Goal: Transaction & Acquisition: Obtain resource

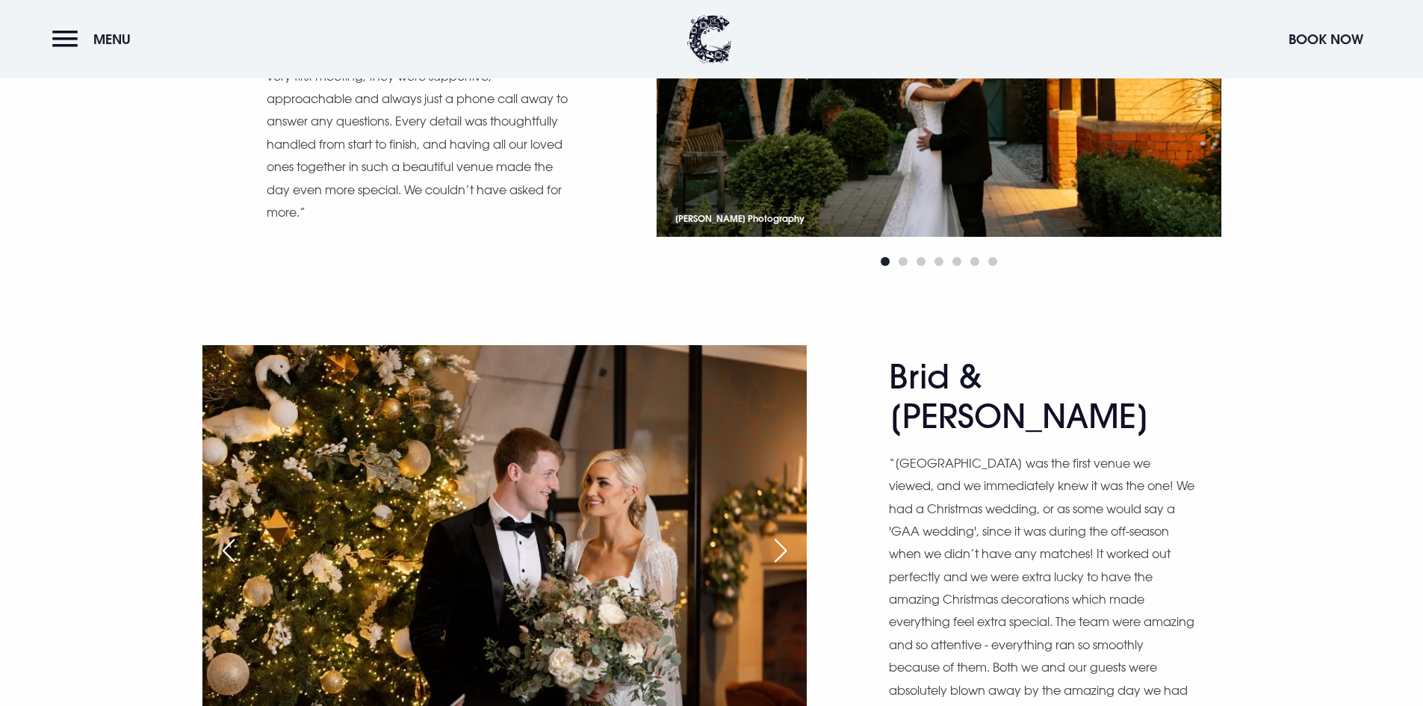
scroll to position [2764, 0]
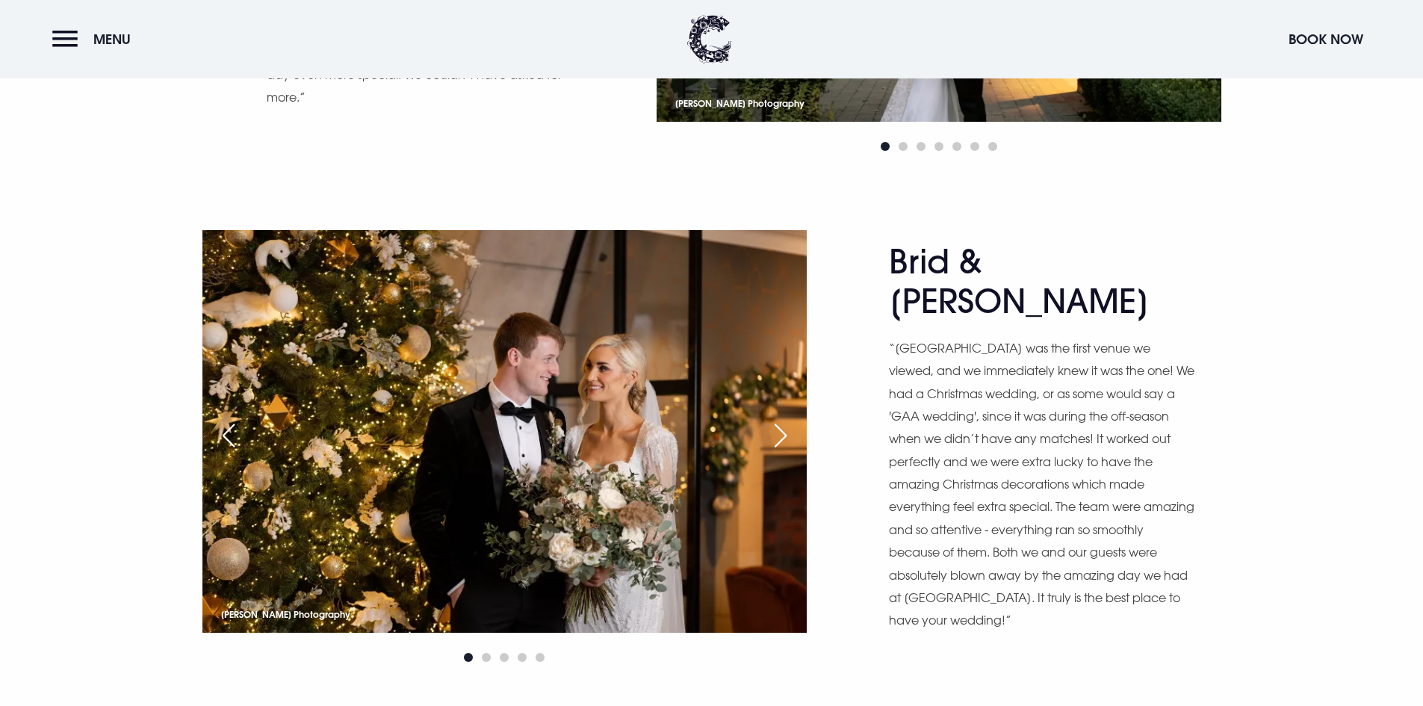
click at [774, 430] on div "Next slide" at bounding box center [780, 435] width 37 height 33
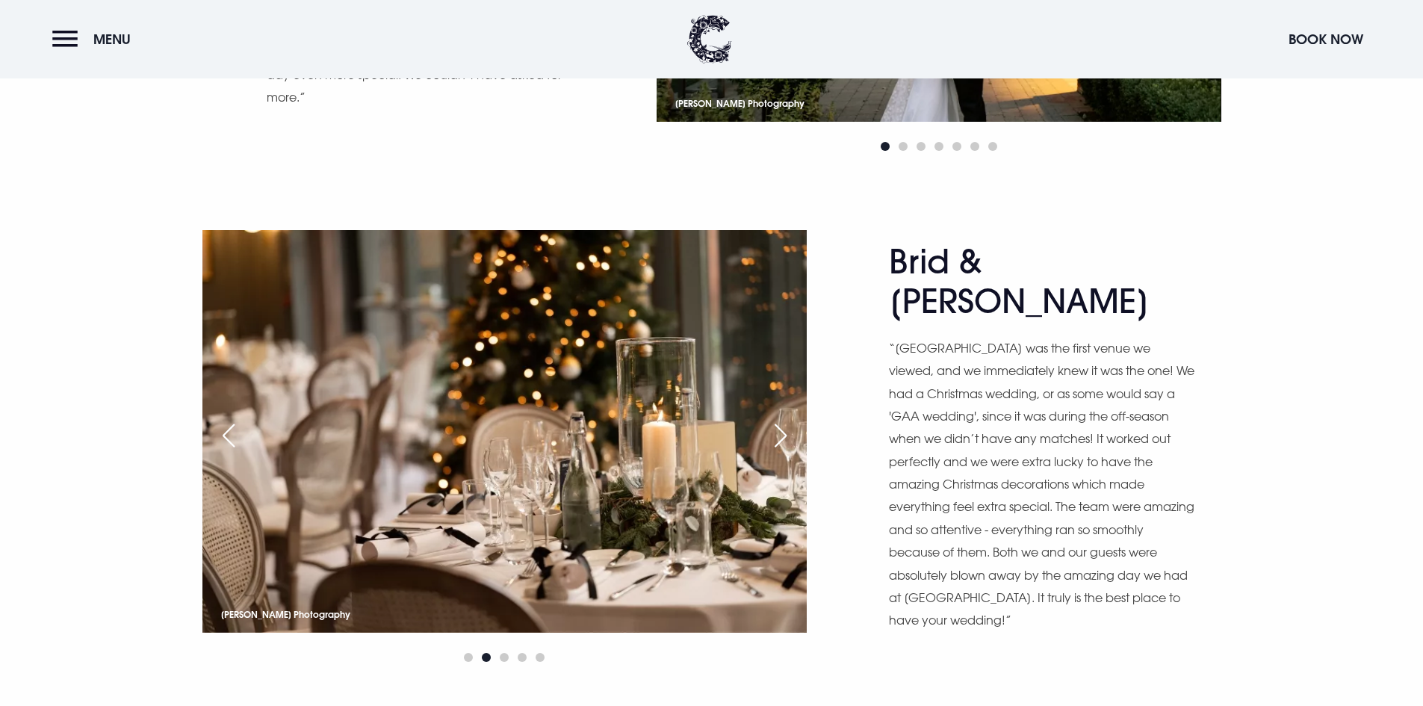
click at [774, 430] on div "Next slide" at bounding box center [780, 435] width 37 height 33
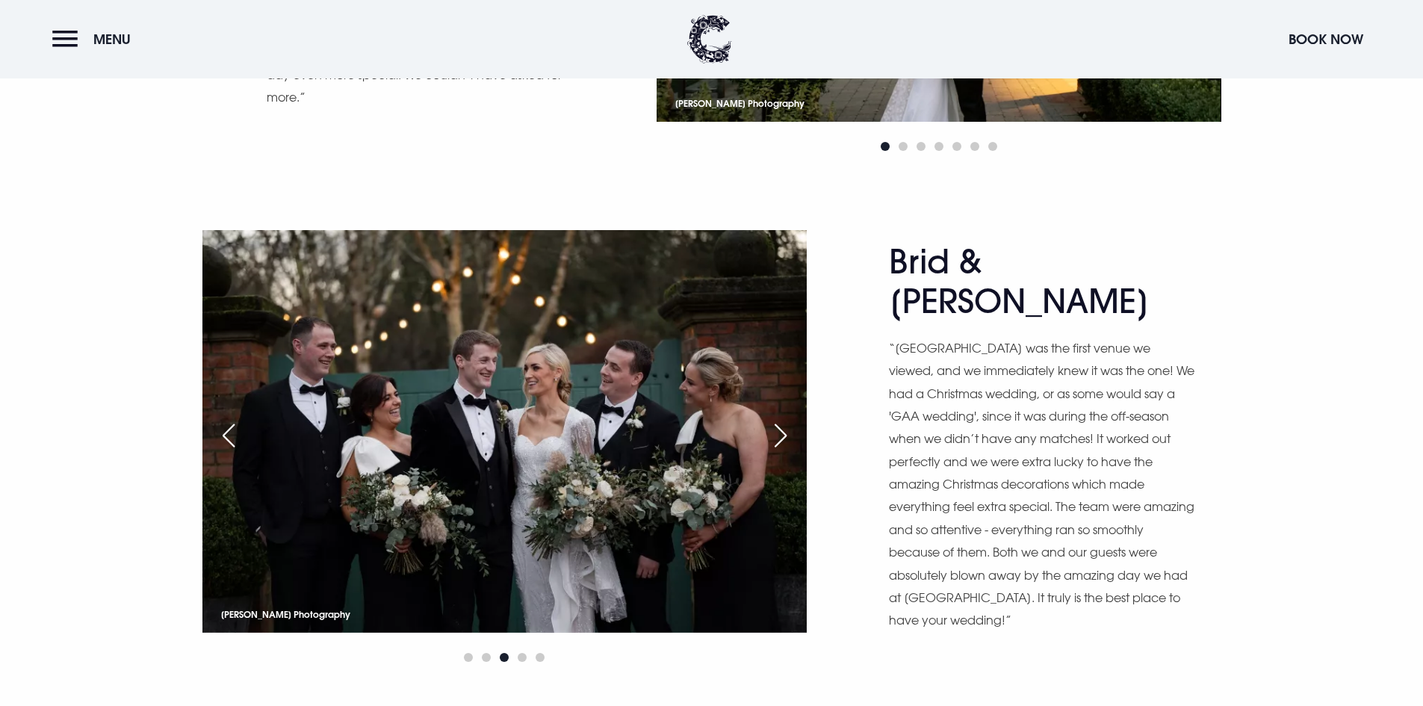
click at [774, 430] on div "Next slide" at bounding box center [780, 435] width 37 height 33
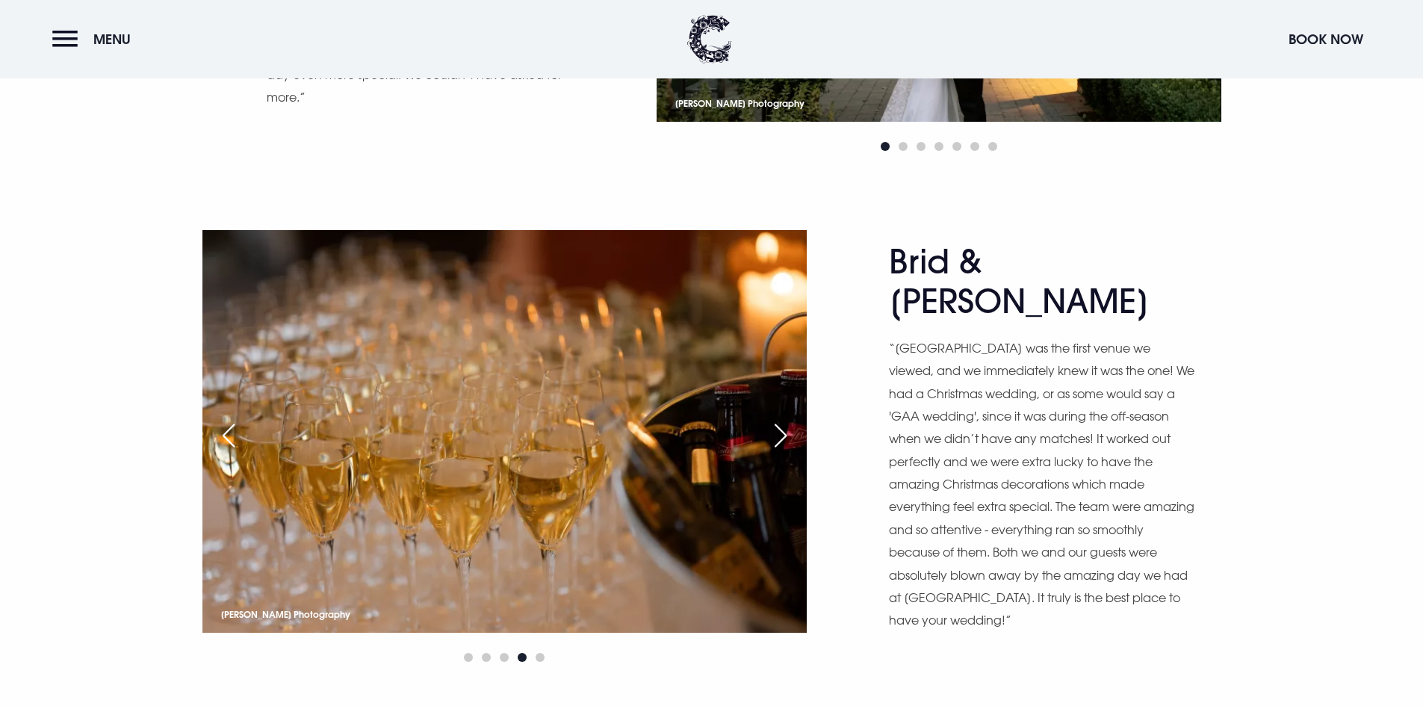
click at [774, 430] on div "Next slide" at bounding box center [780, 435] width 37 height 33
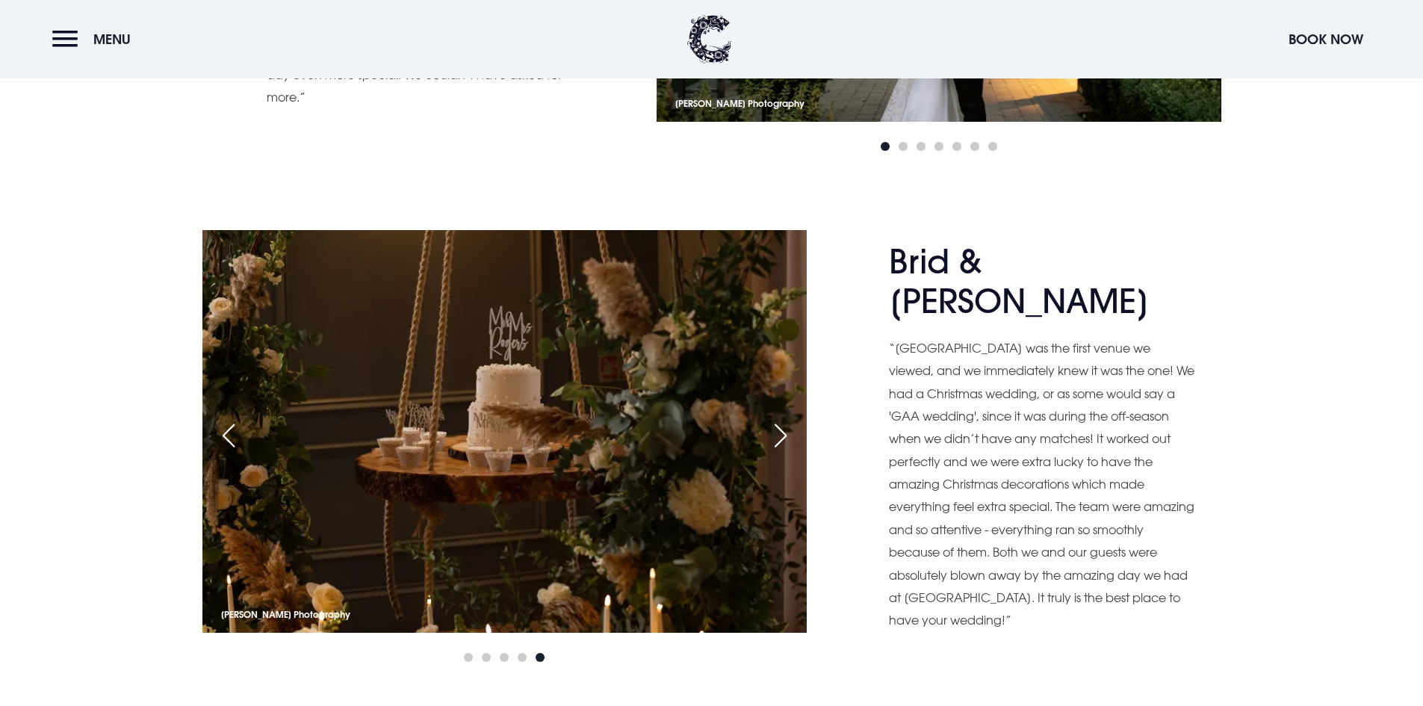
click at [774, 430] on div "Next slide" at bounding box center [780, 435] width 37 height 33
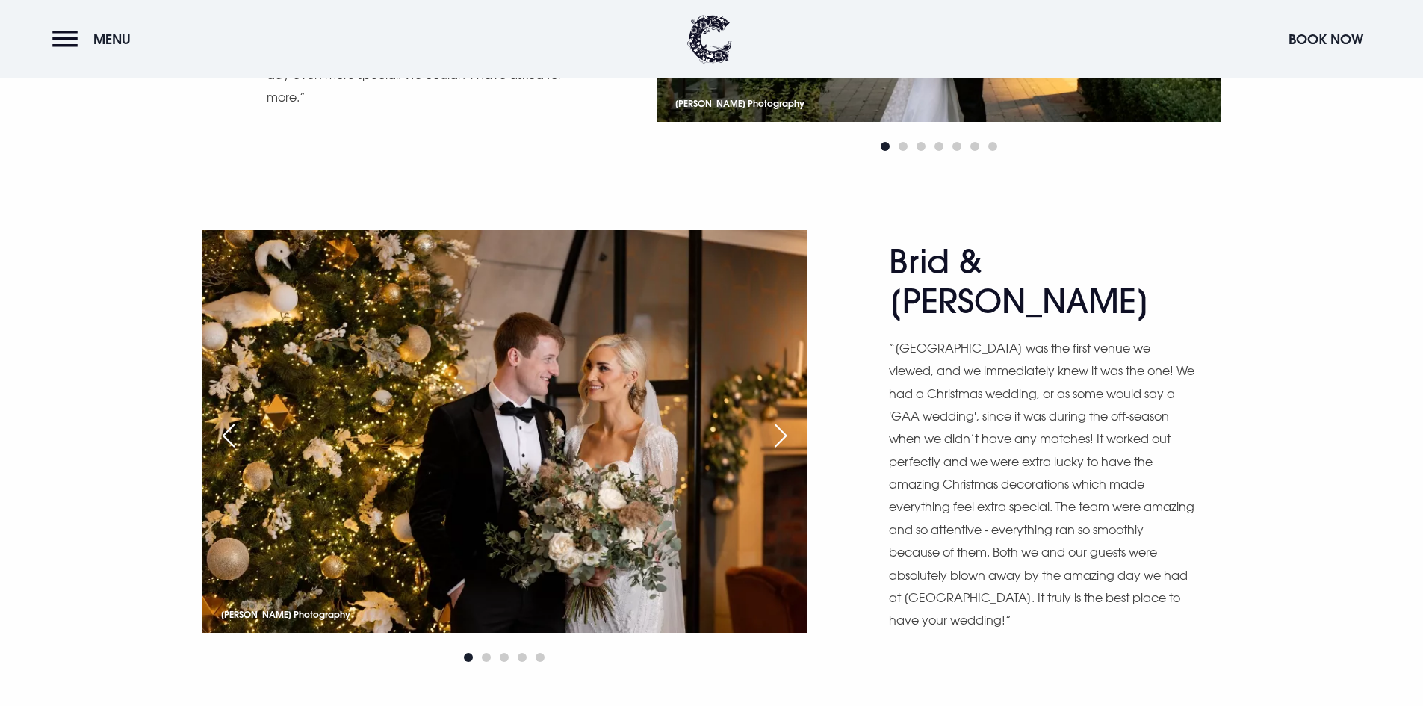
click at [774, 430] on div "Next slide" at bounding box center [780, 435] width 37 height 33
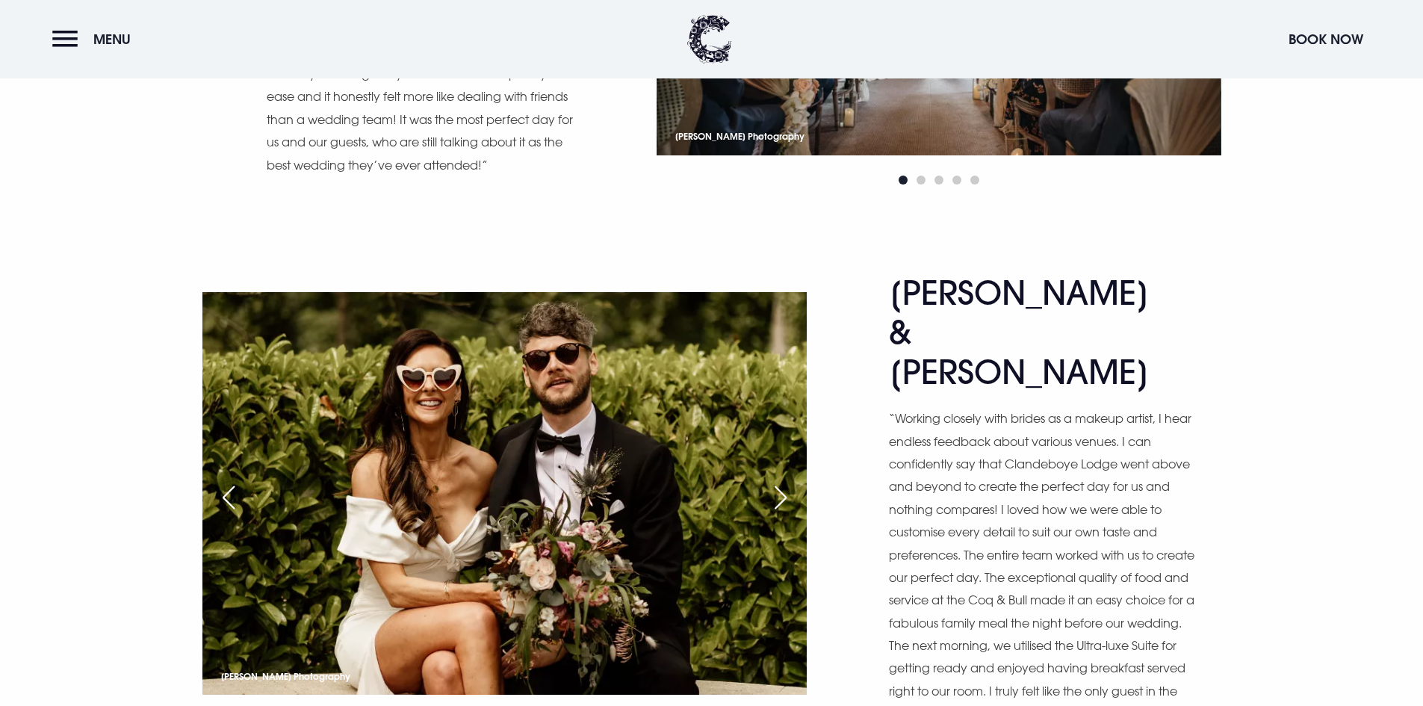
scroll to position [3810, 0]
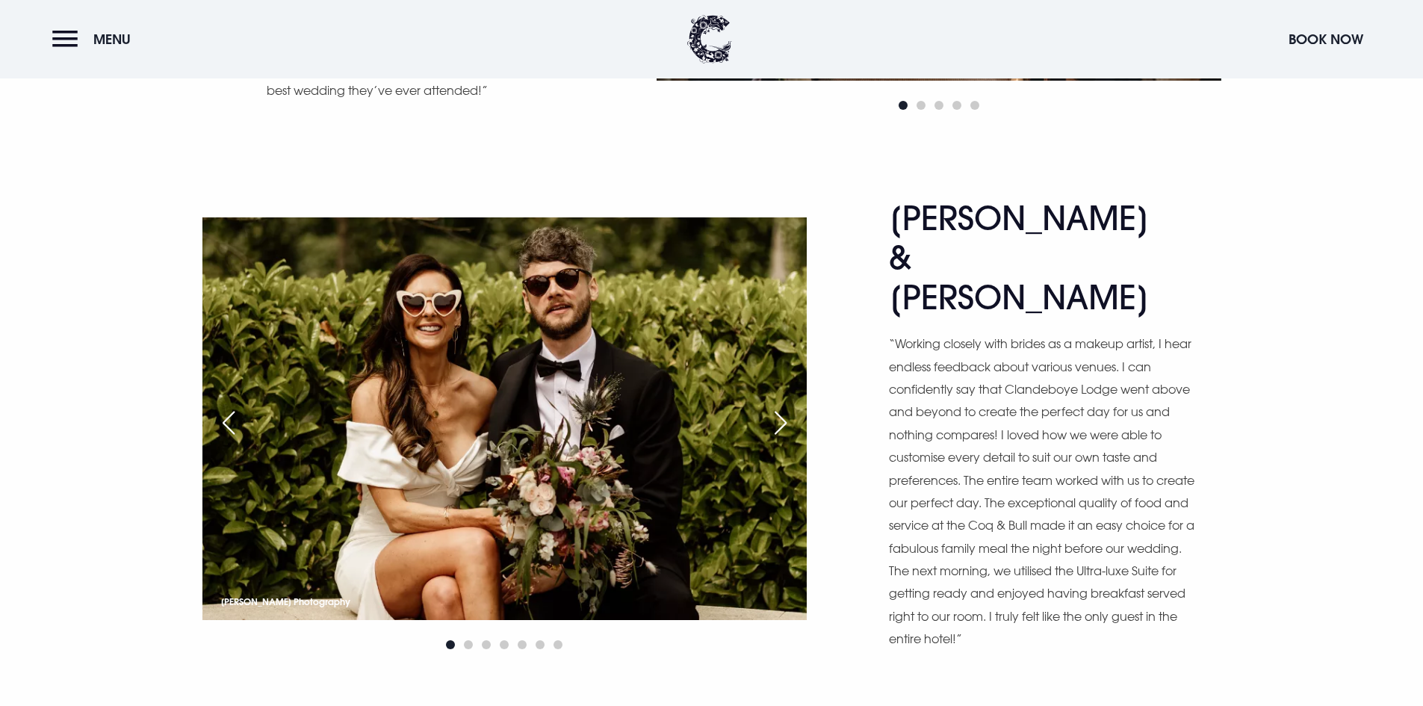
click at [781, 406] on div "Next slide" at bounding box center [780, 422] width 37 height 33
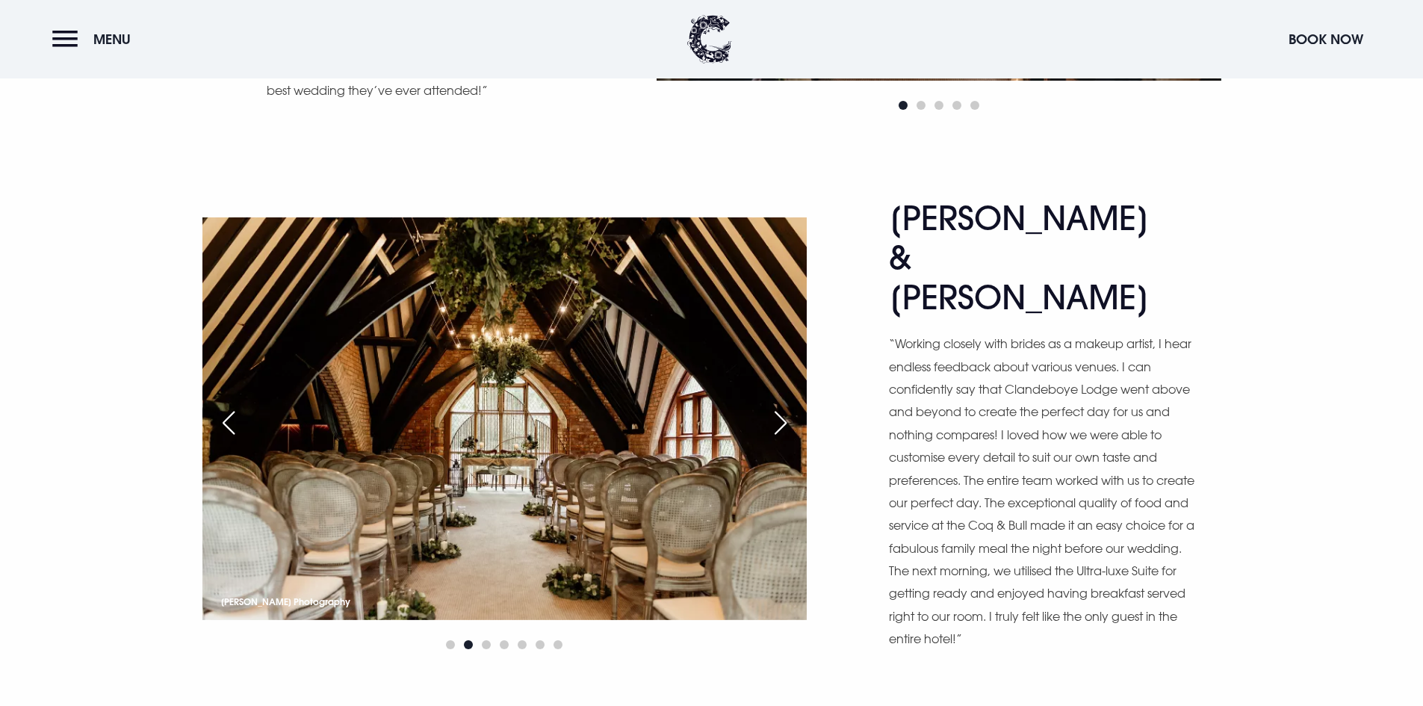
click at [779, 406] on div "Next slide" at bounding box center [780, 422] width 37 height 33
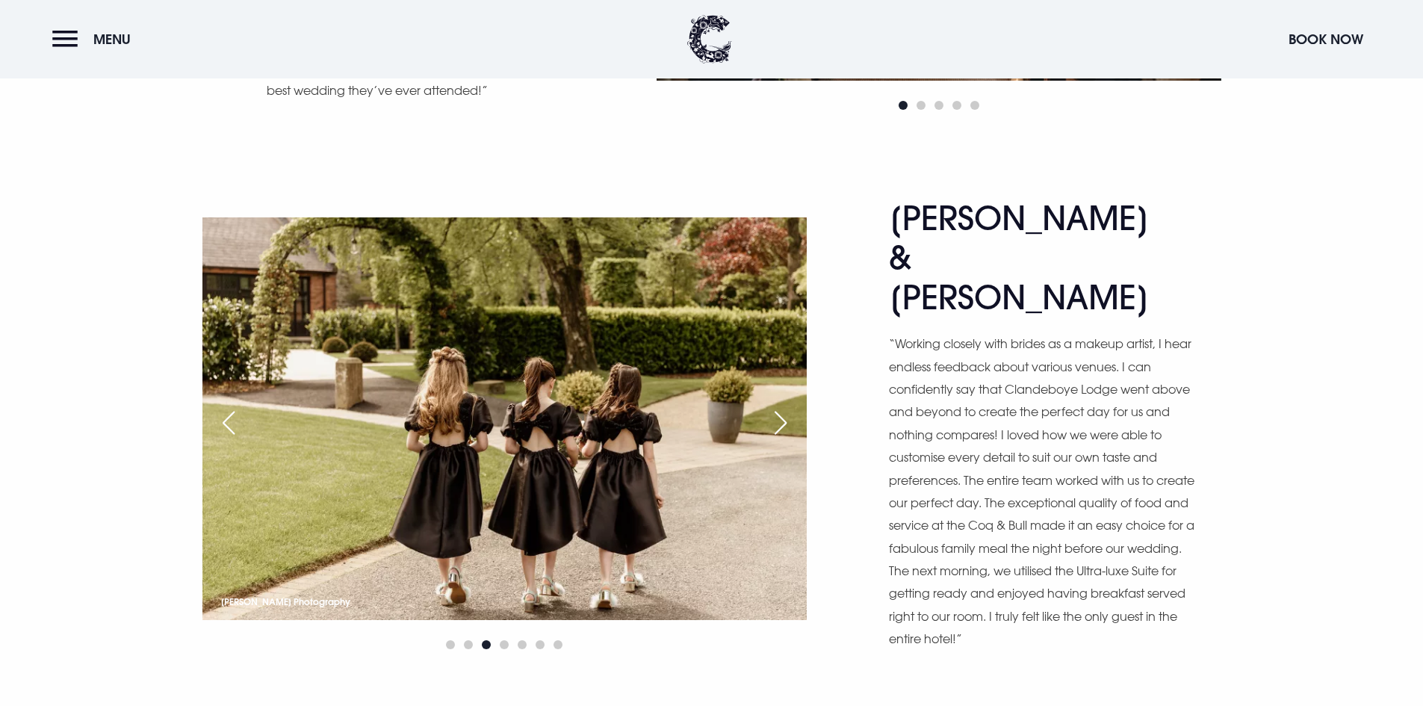
click at [779, 406] on div "Next slide" at bounding box center [780, 422] width 37 height 33
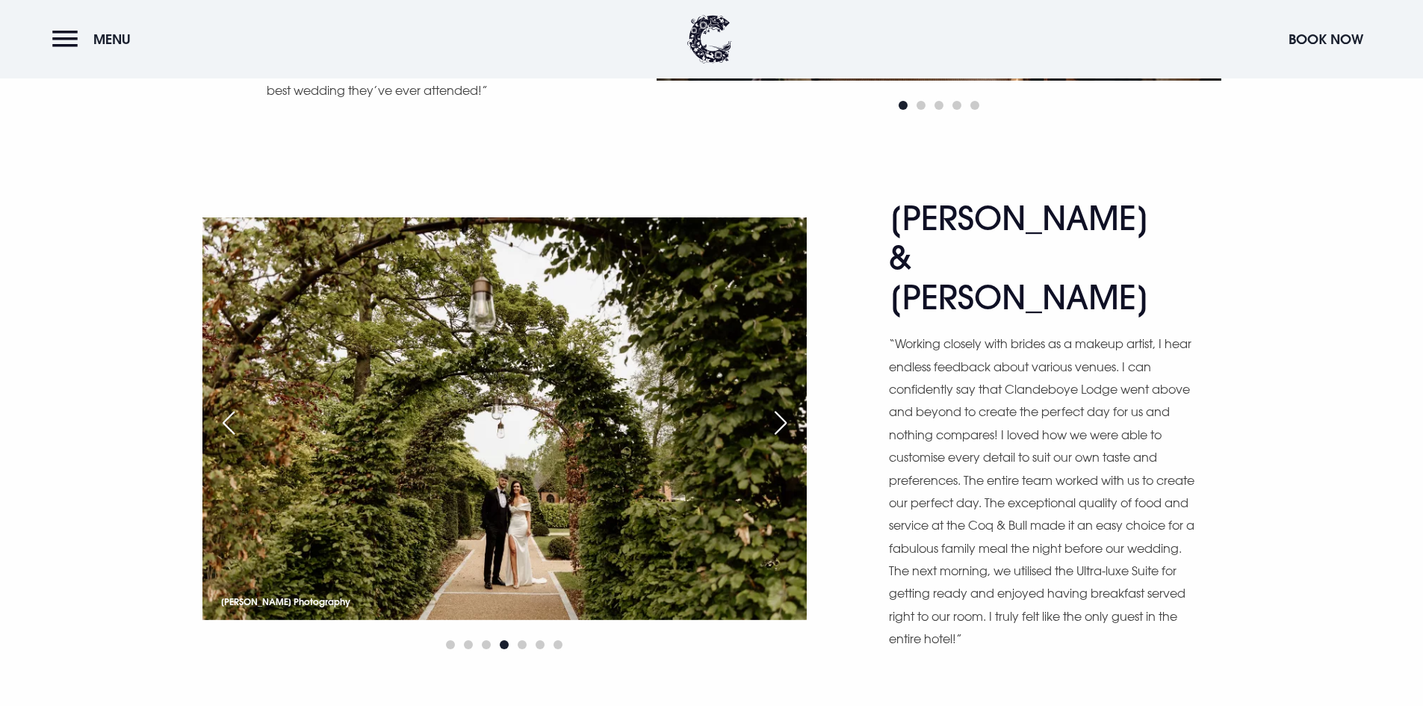
click at [779, 406] on div "Next slide" at bounding box center [780, 422] width 37 height 33
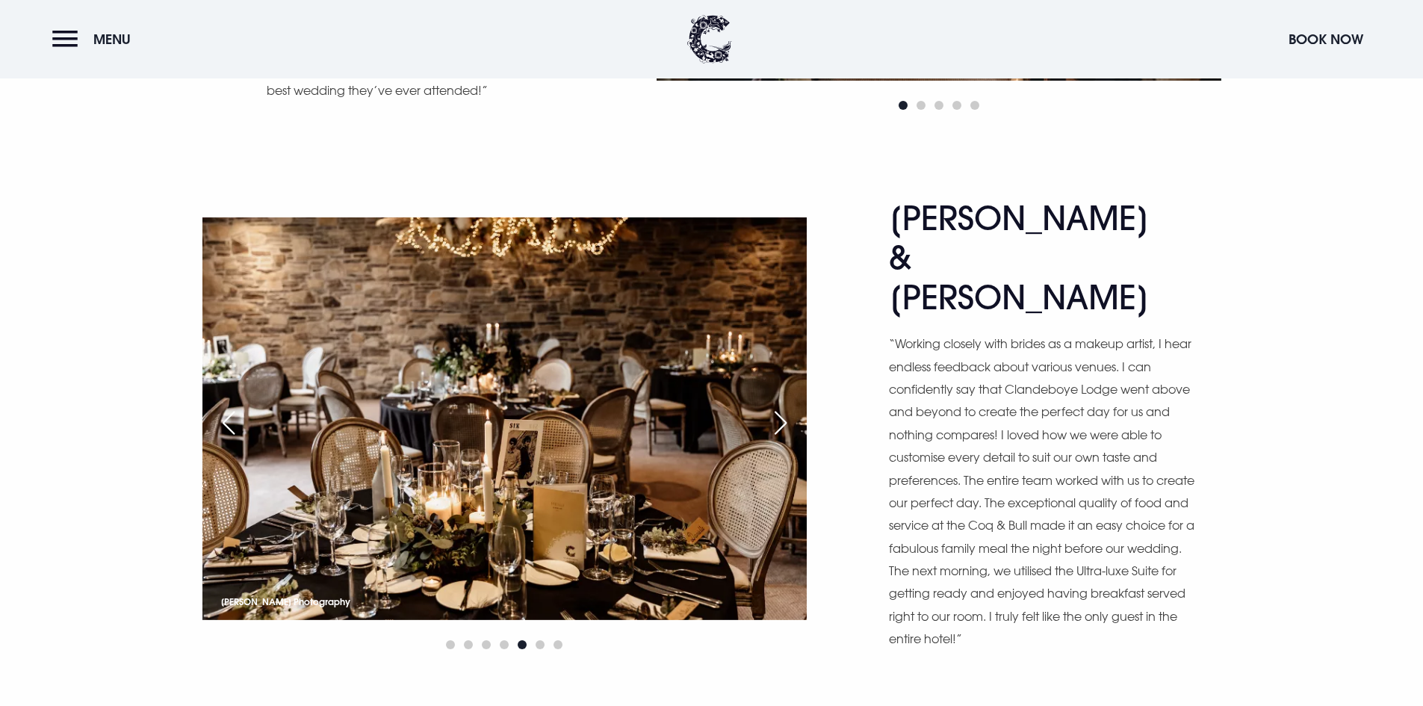
click at [779, 406] on div "Next slide" at bounding box center [780, 422] width 37 height 33
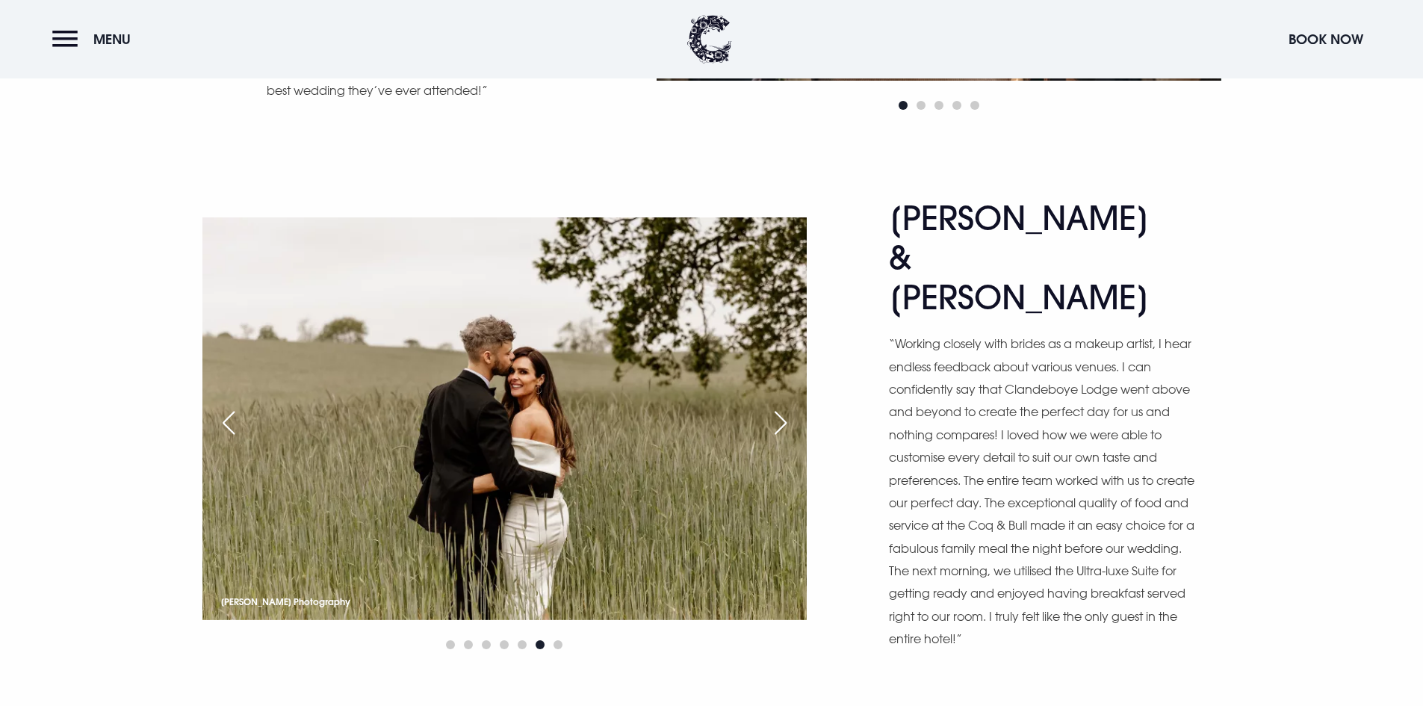
click at [779, 406] on div "Next slide" at bounding box center [780, 422] width 37 height 33
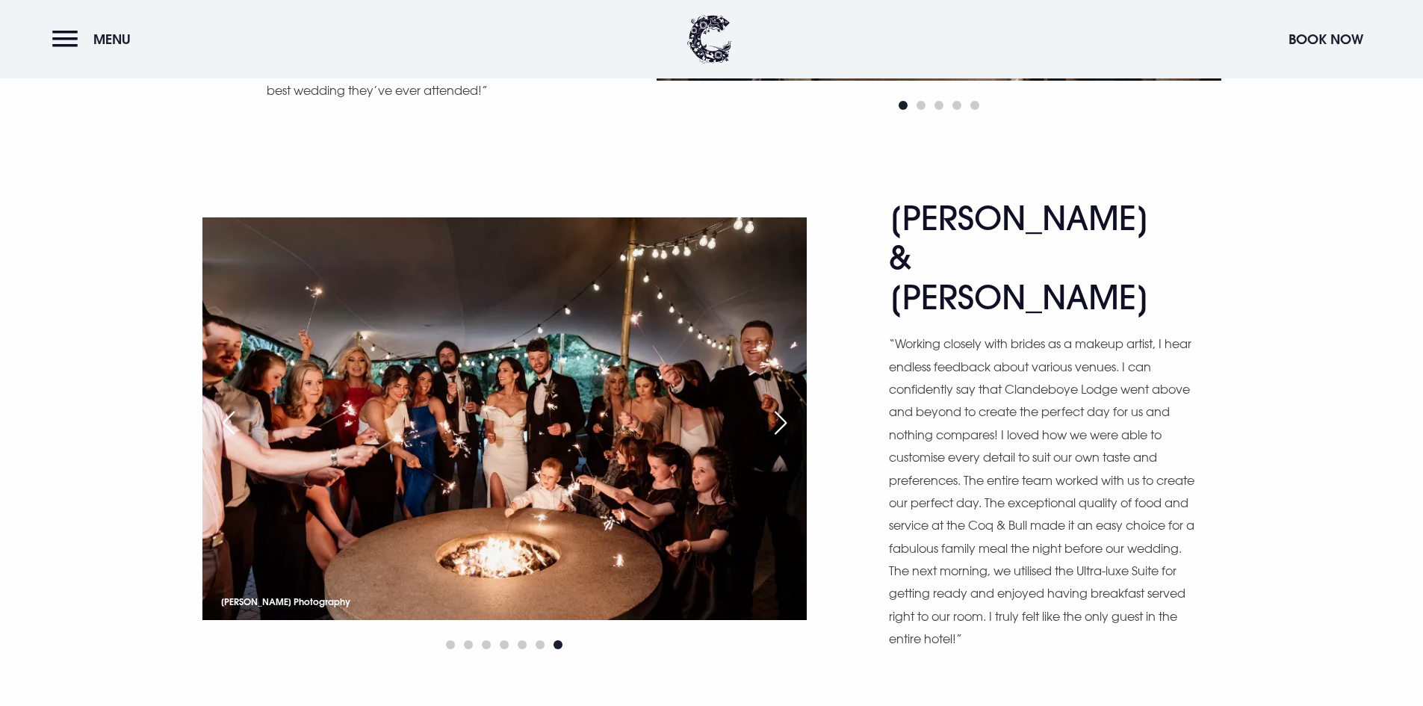
click at [779, 406] on div "Next slide" at bounding box center [780, 422] width 37 height 33
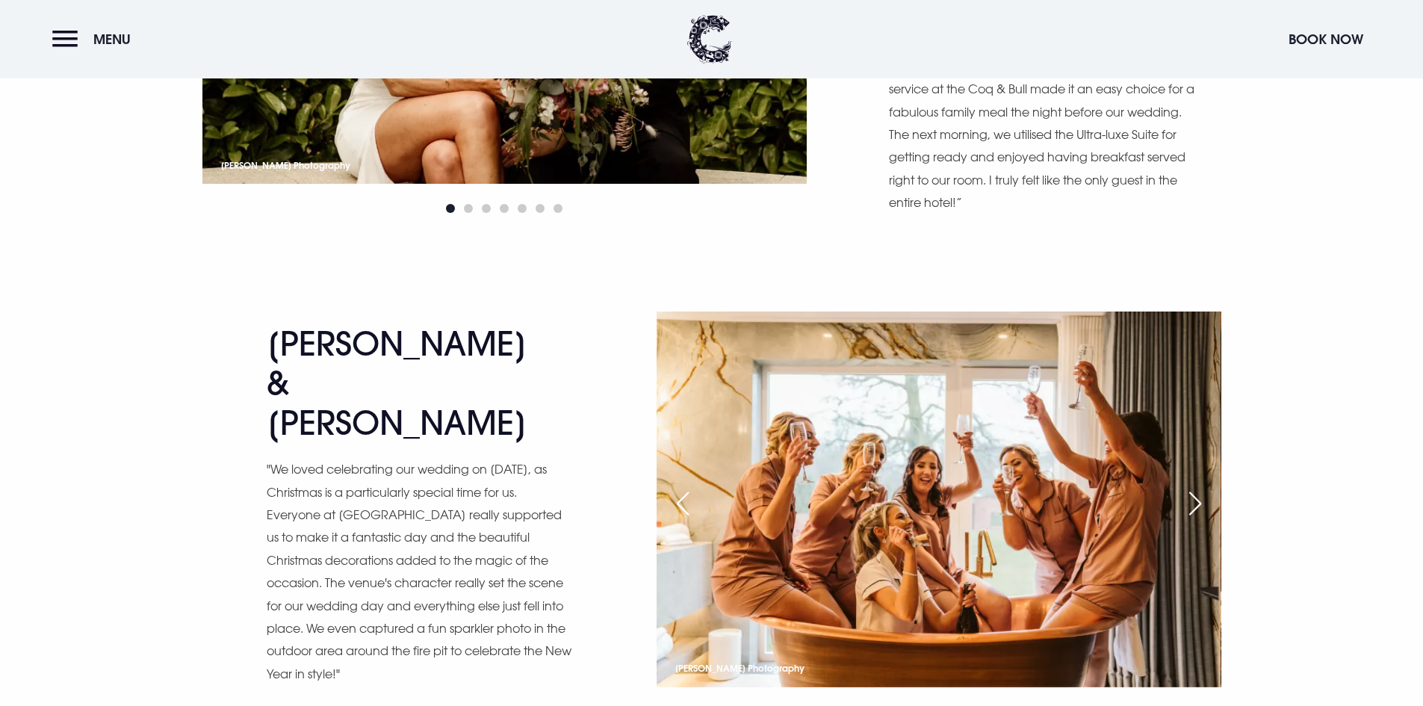
scroll to position [4333, 0]
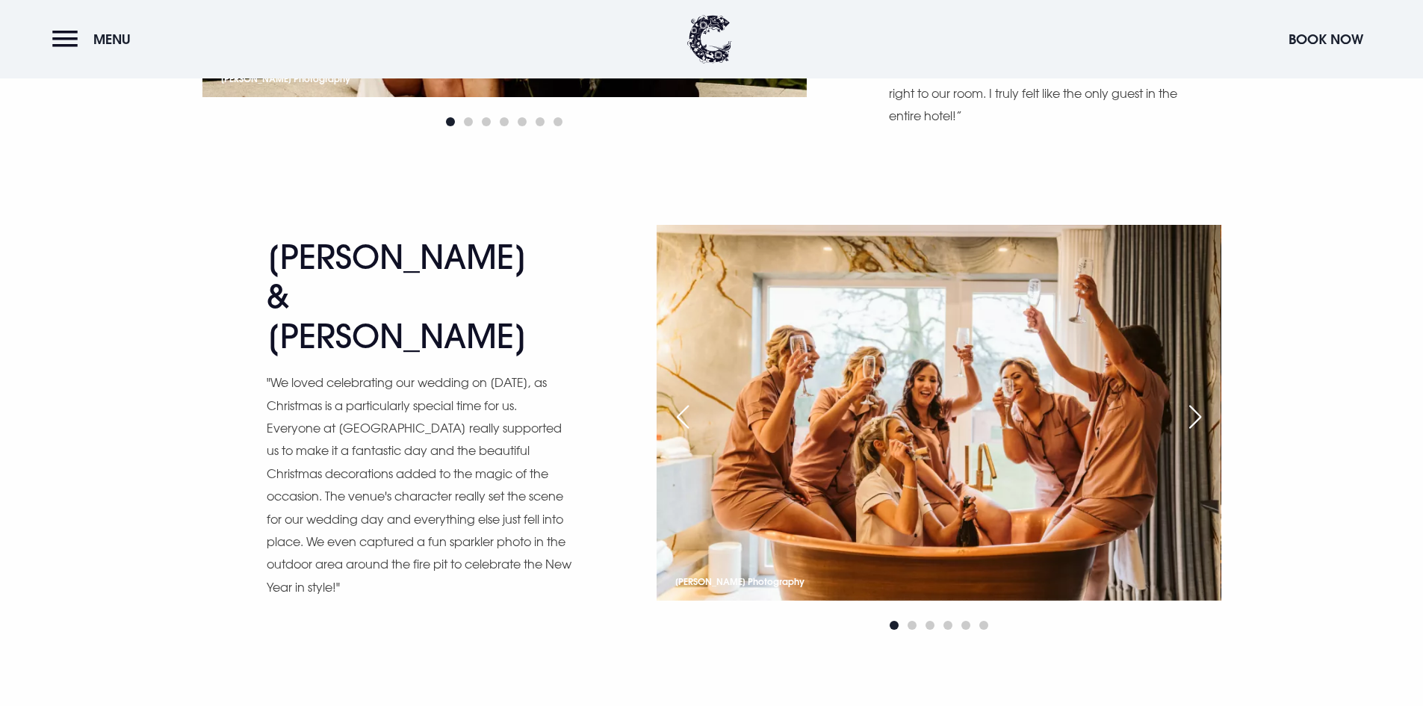
click at [1195, 400] on div "Next slide" at bounding box center [1195, 416] width 37 height 33
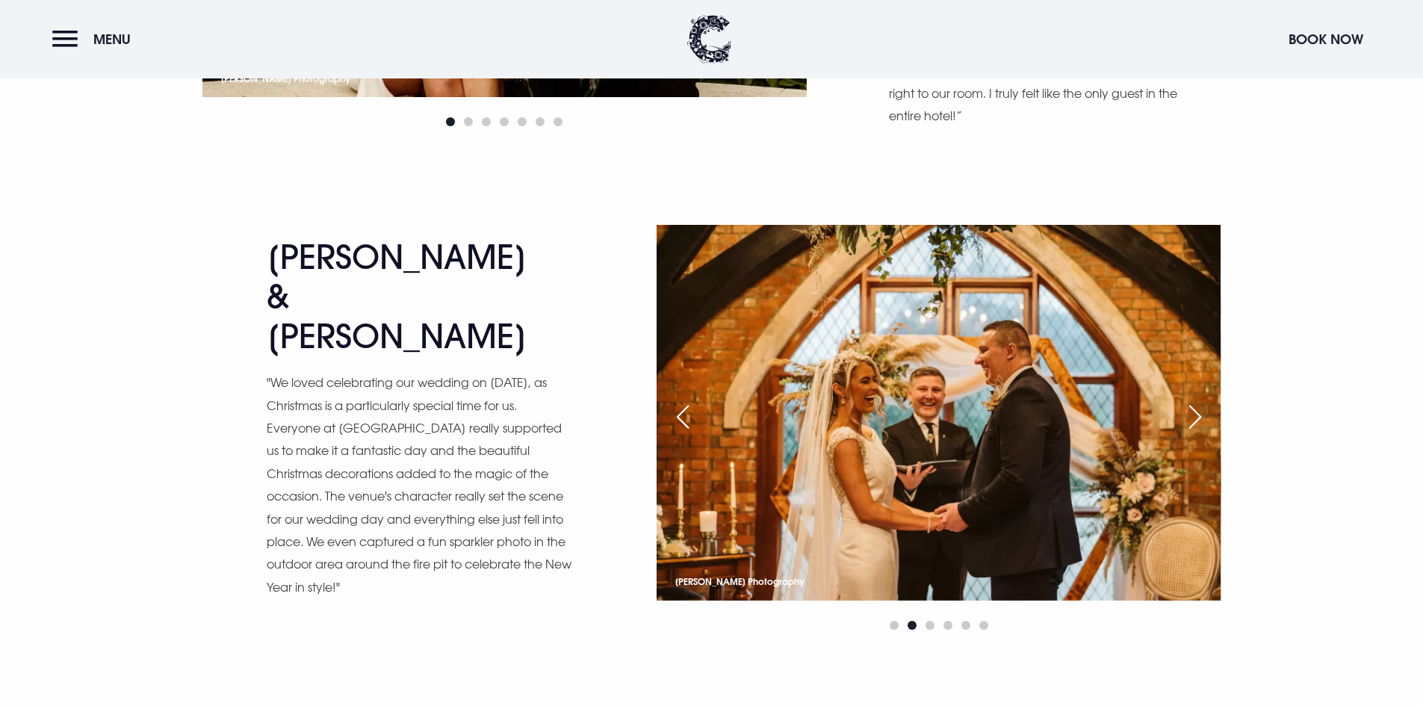
click at [1193, 400] on div "Next slide" at bounding box center [1195, 416] width 37 height 33
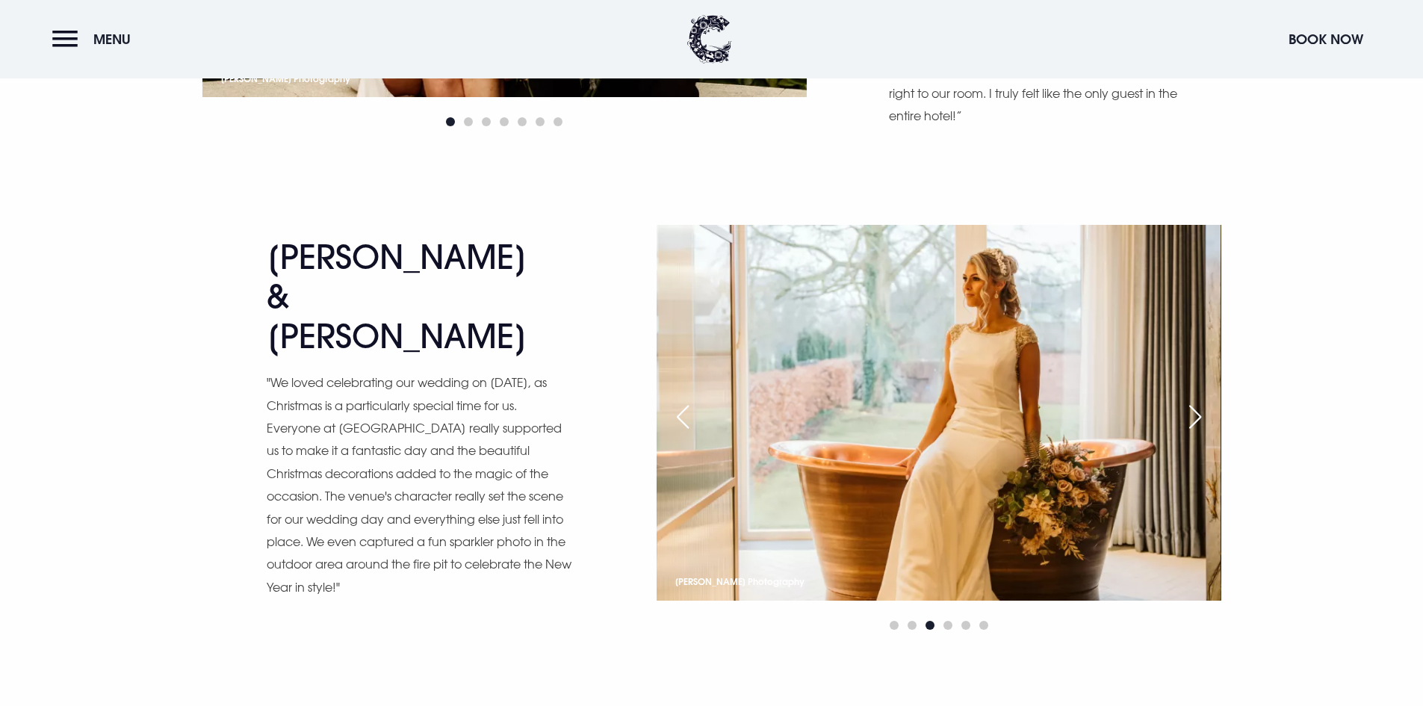
click at [1193, 400] on div "Next slide" at bounding box center [1195, 416] width 37 height 33
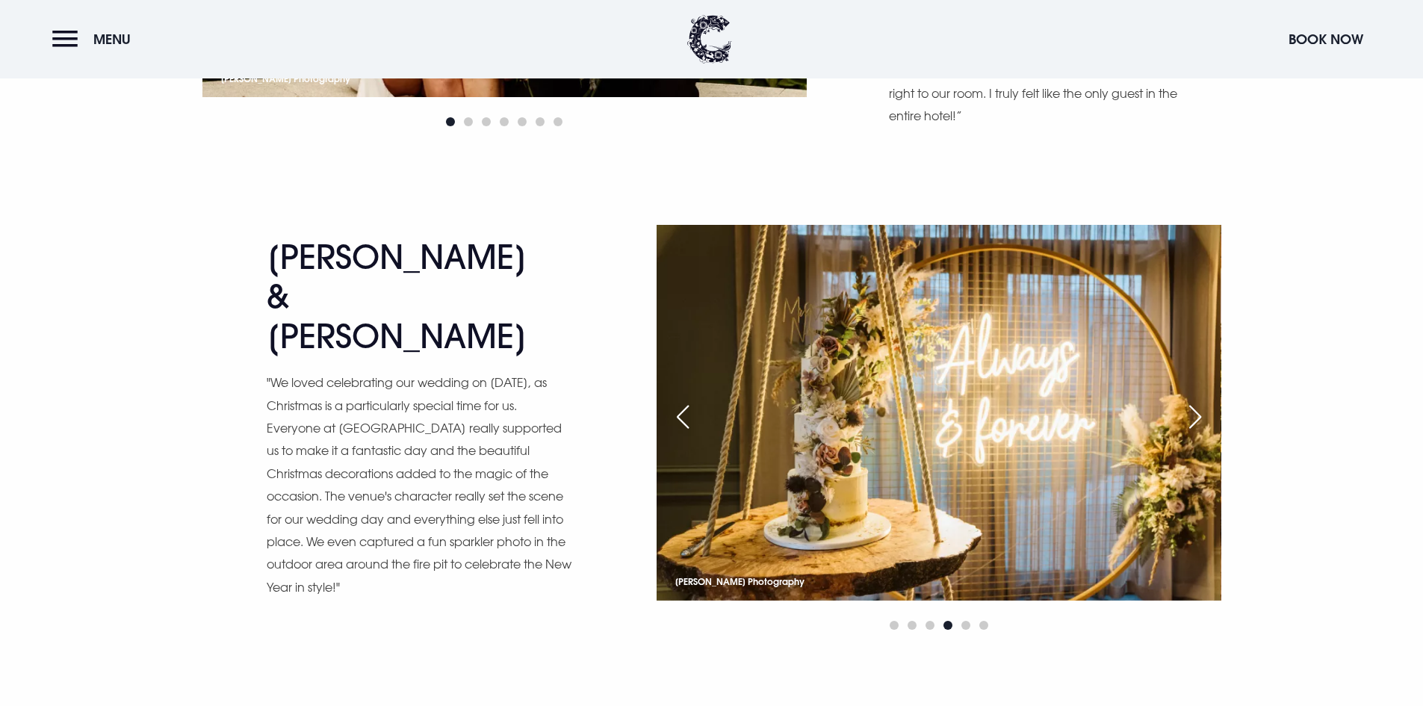
click at [1193, 400] on div "Next slide" at bounding box center [1195, 416] width 37 height 33
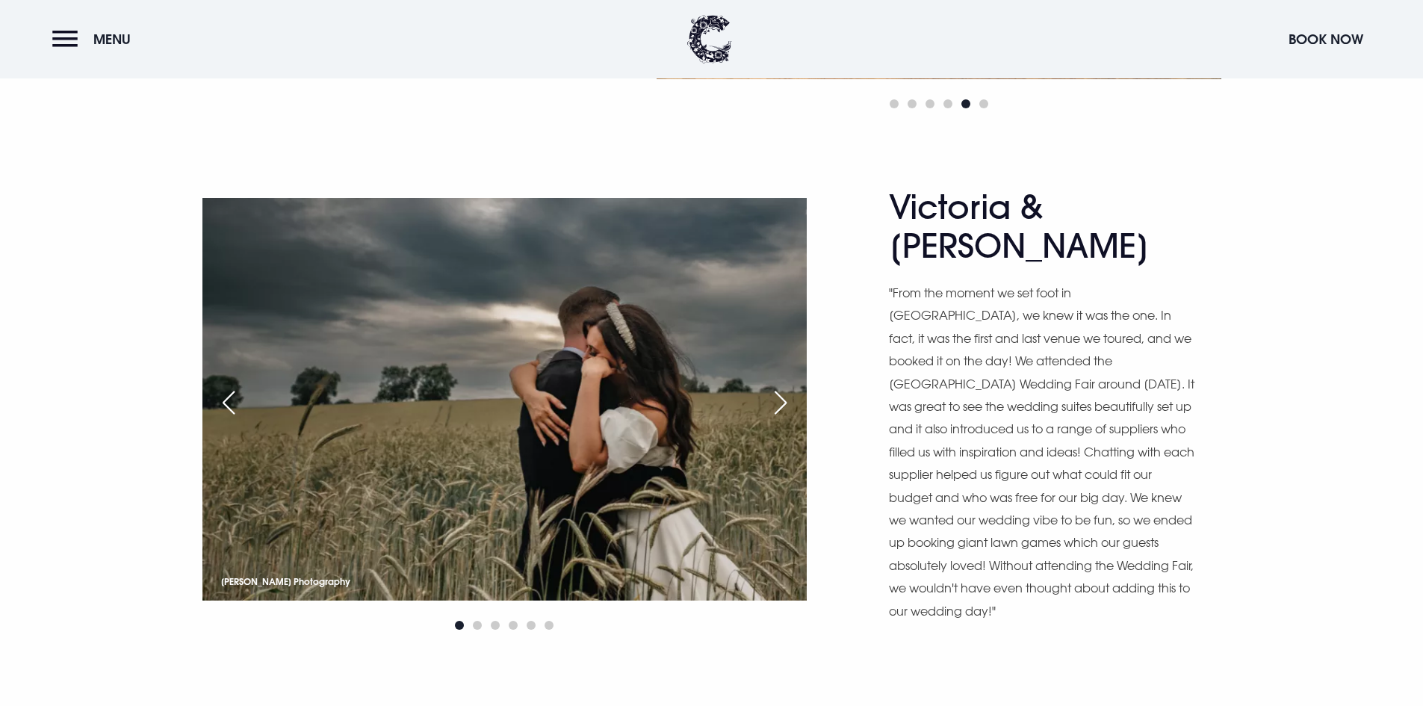
scroll to position [4856, 0]
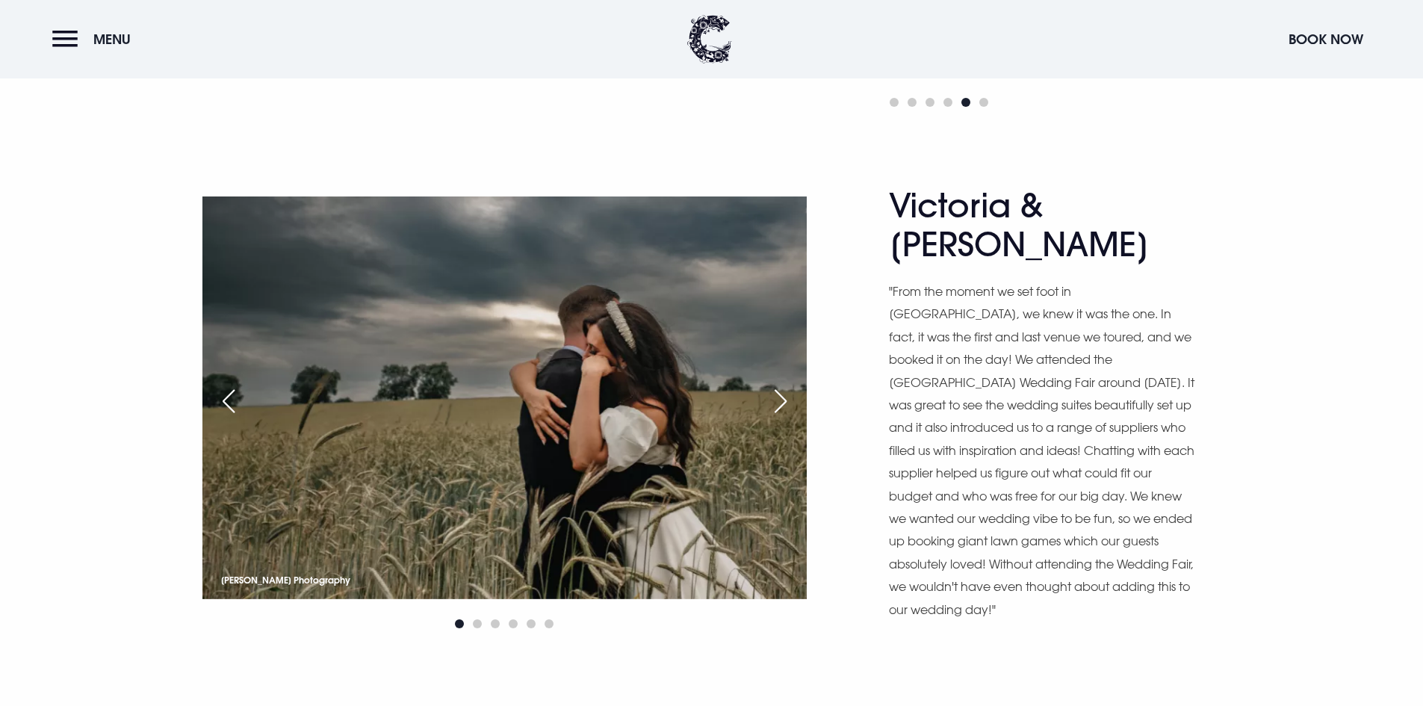
click at [787, 385] on div "Next slide" at bounding box center [780, 401] width 37 height 33
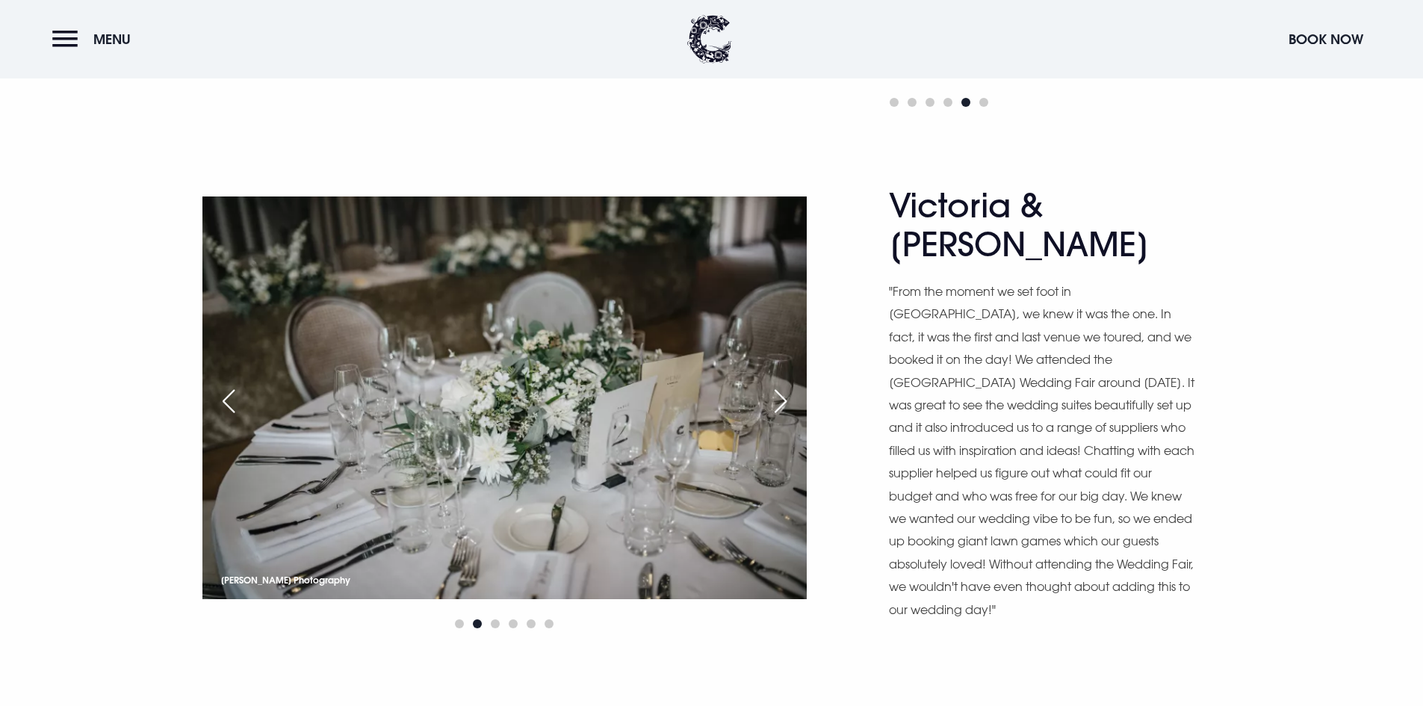
click at [787, 385] on div "Next slide" at bounding box center [780, 401] width 37 height 33
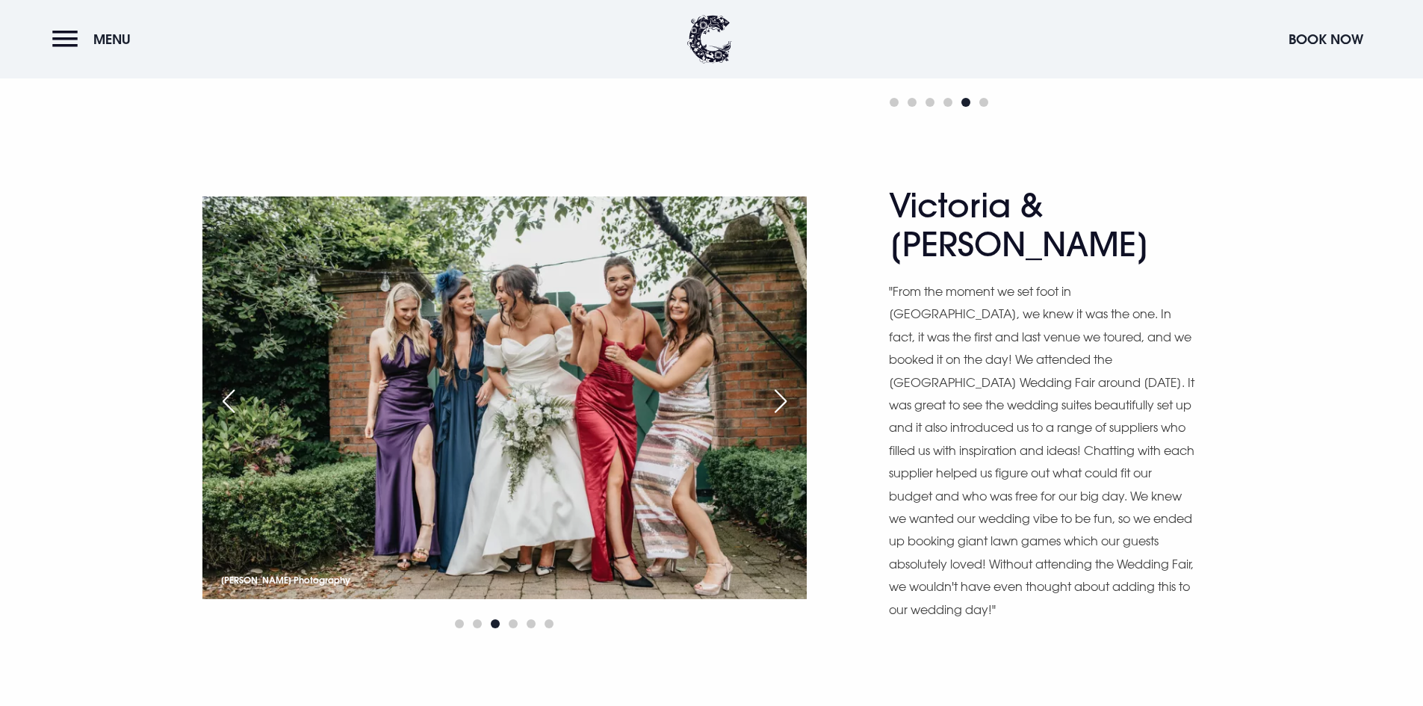
click at [787, 385] on div "Next slide" at bounding box center [780, 401] width 37 height 33
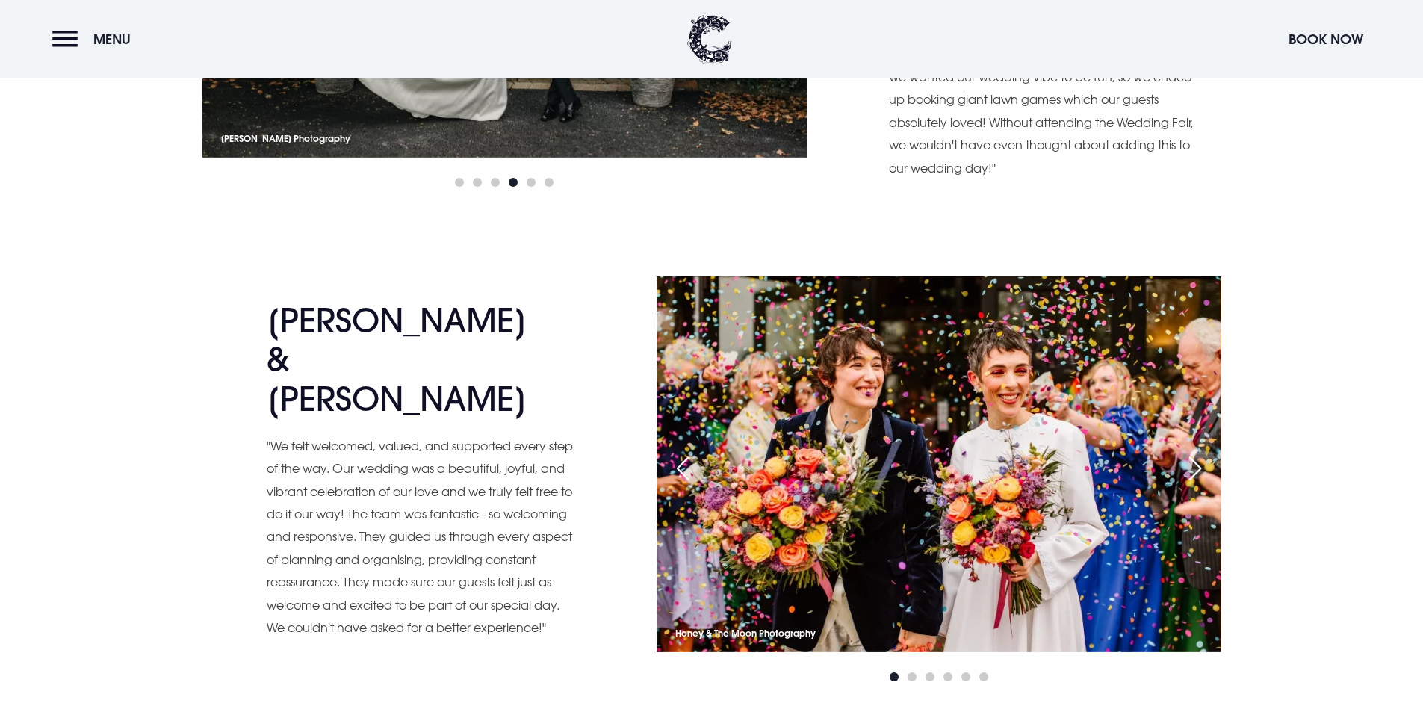
scroll to position [5305, 0]
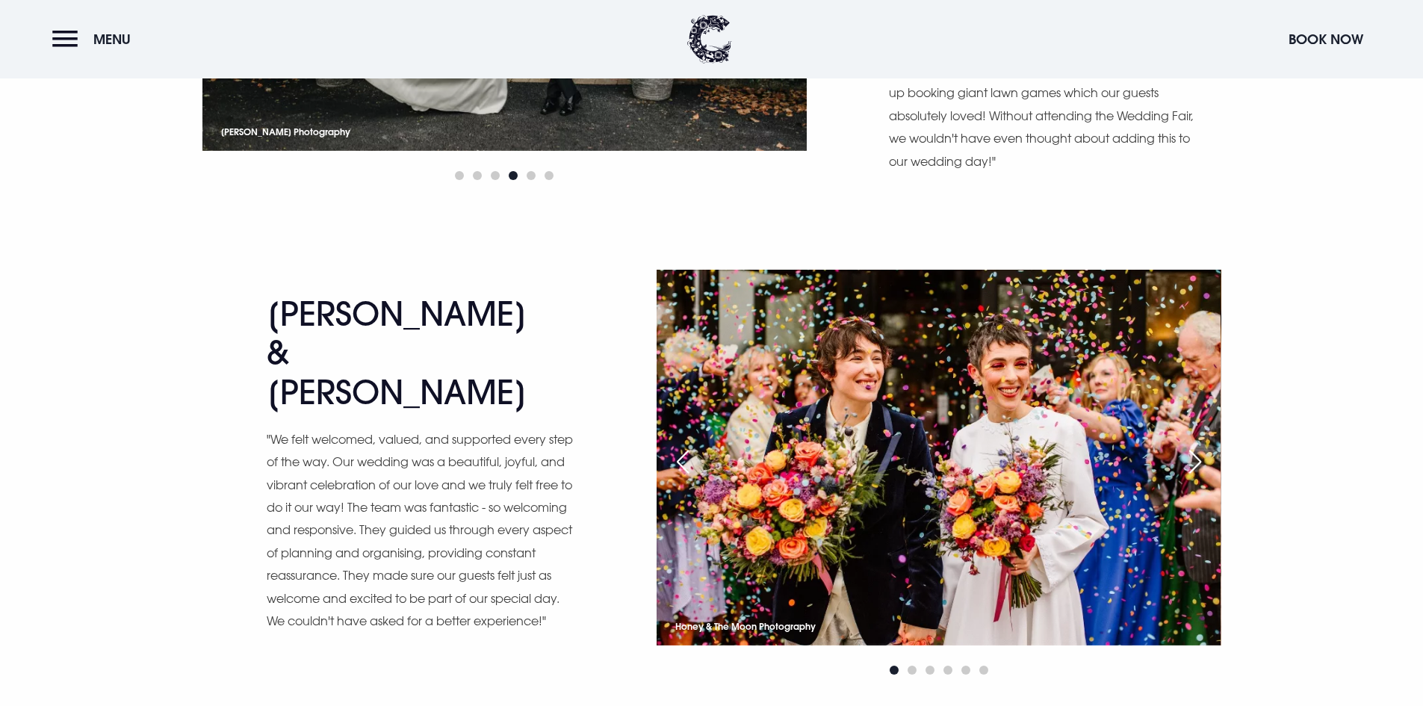
click at [1192, 445] on div "Next slide" at bounding box center [1195, 461] width 37 height 33
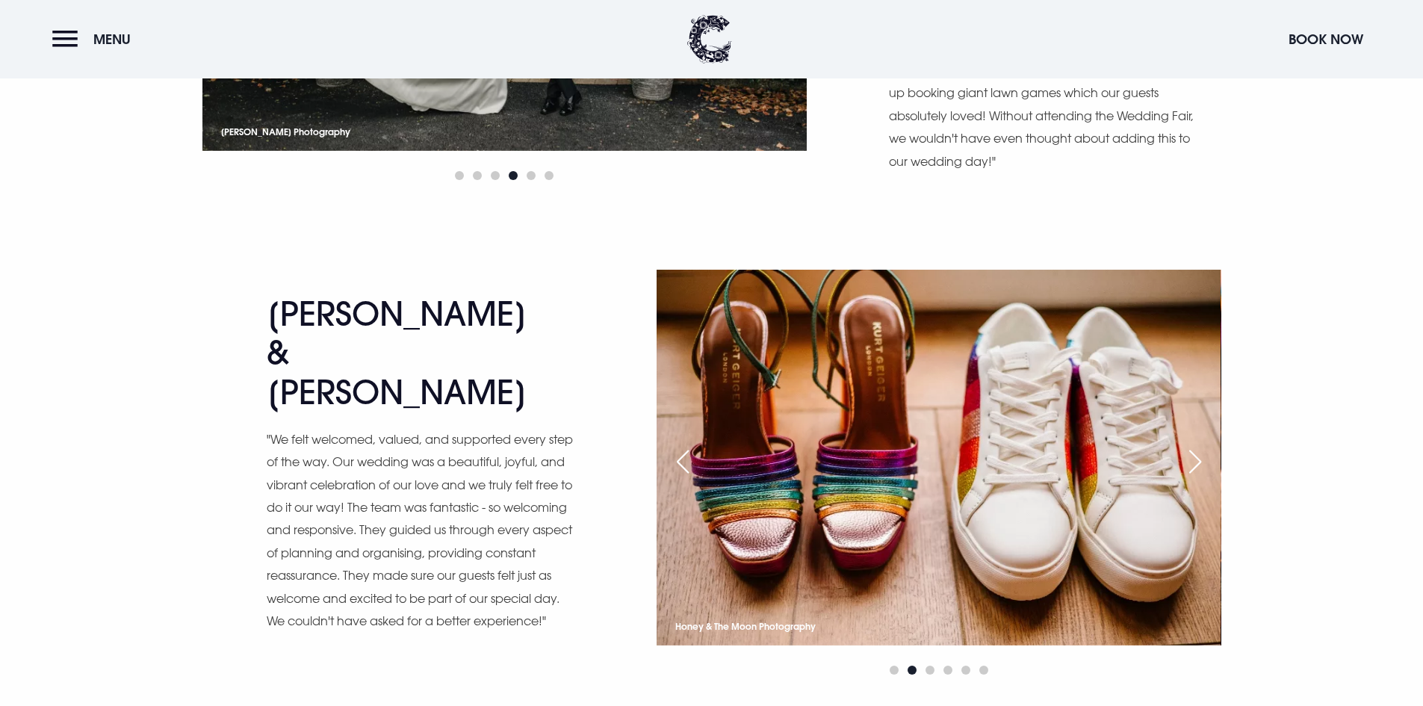
click at [1192, 445] on div "Next slide" at bounding box center [1195, 461] width 37 height 33
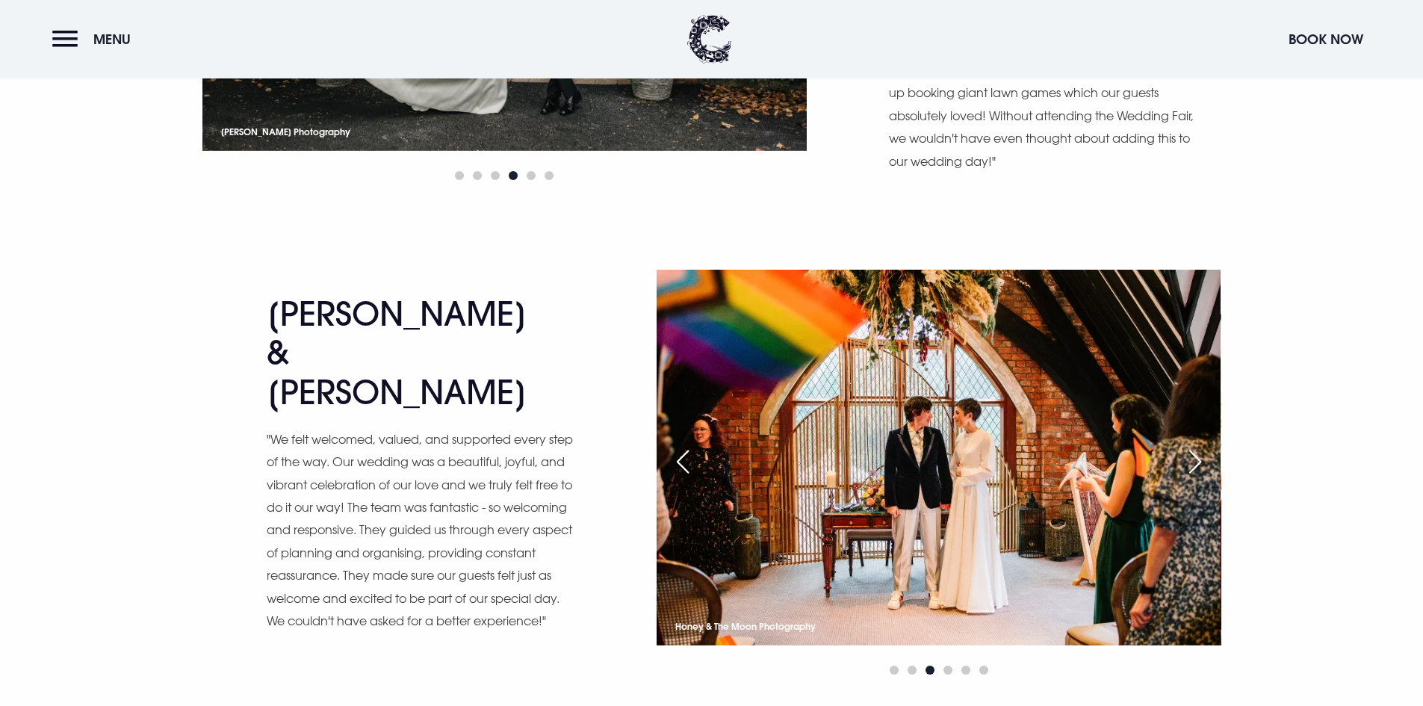
click at [686, 445] on div "Previous slide" at bounding box center [682, 461] width 37 height 33
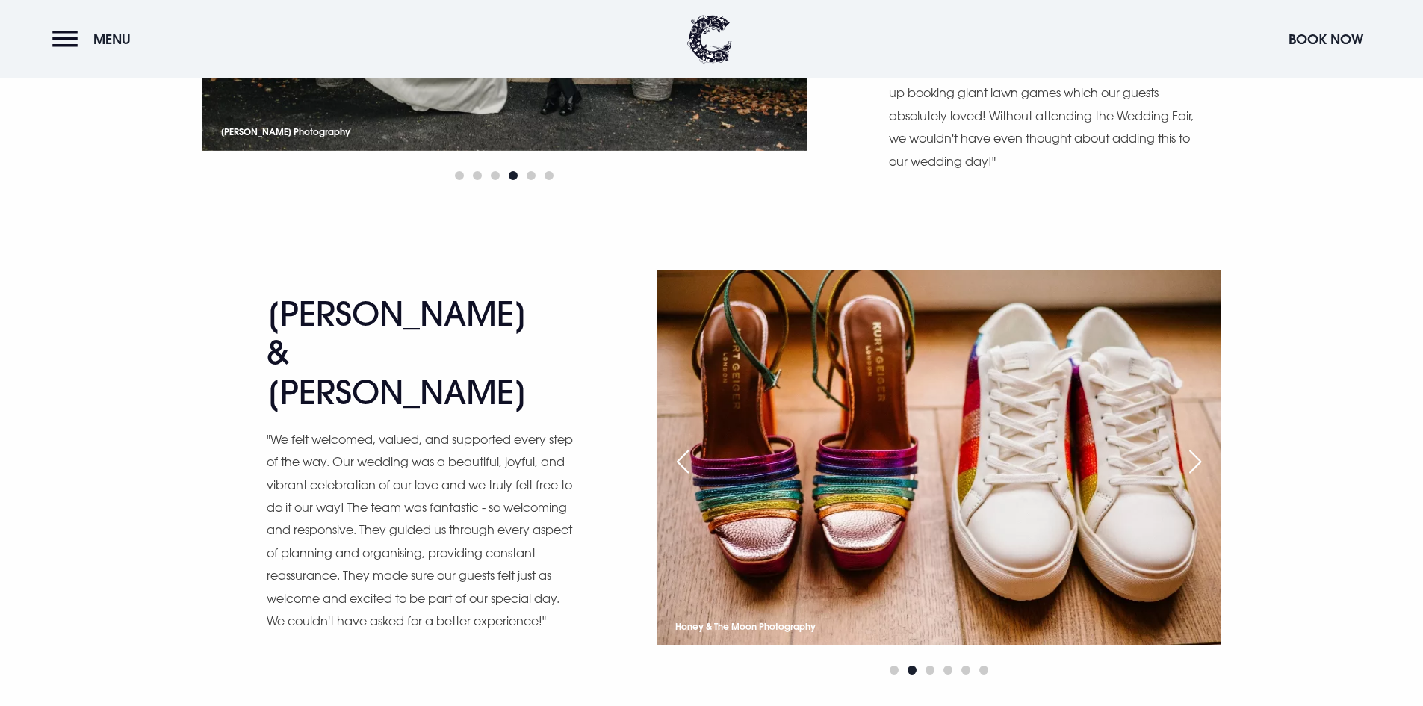
click at [1198, 445] on div "Next slide" at bounding box center [1195, 461] width 37 height 33
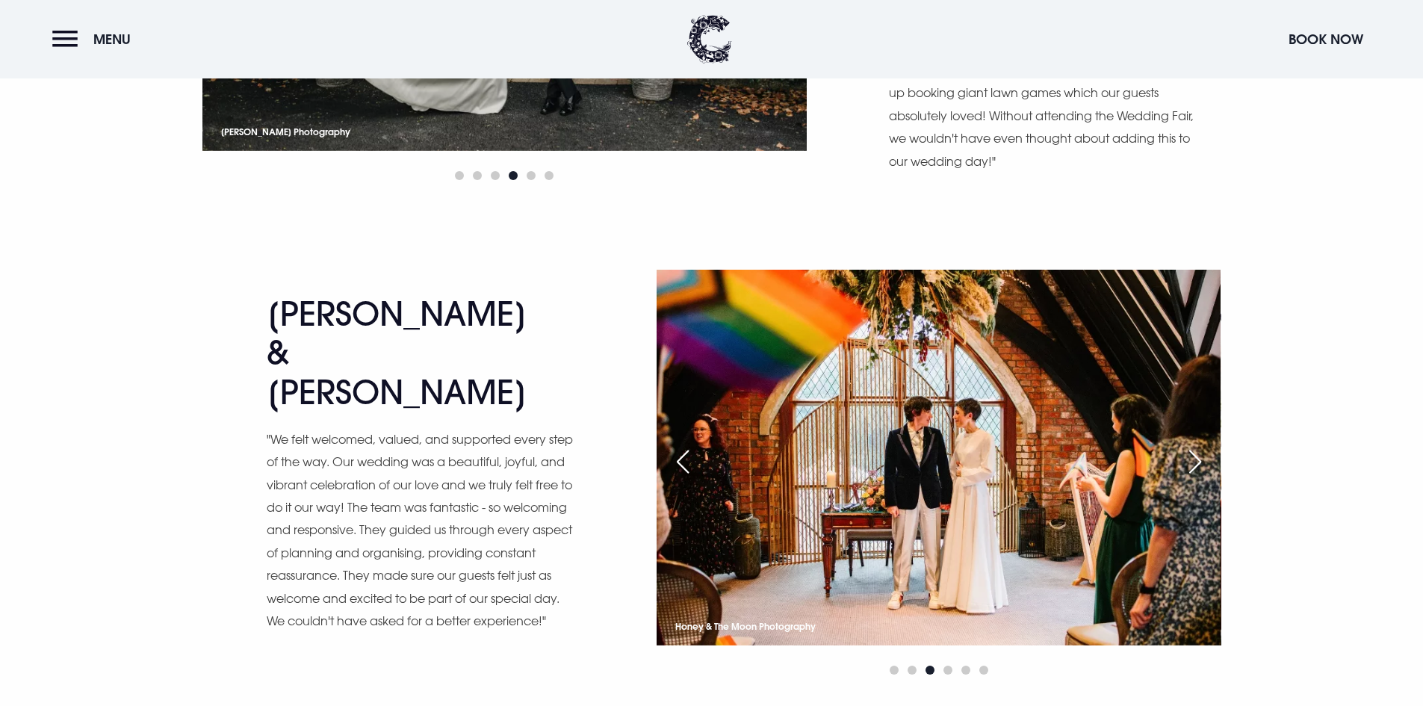
click at [1198, 445] on div "Next slide" at bounding box center [1195, 461] width 37 height 33
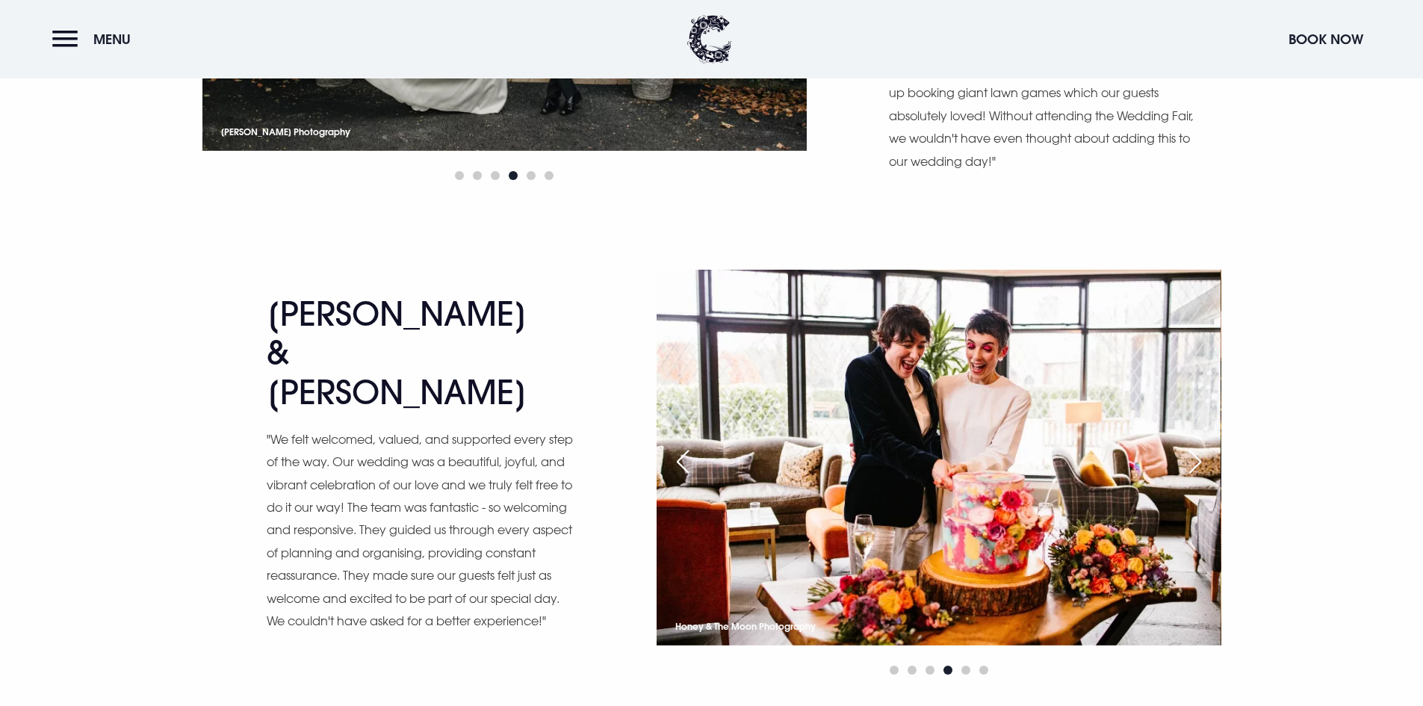
click at [1198, 445] on div "Next slide" at bounding box center [1195, 461] width 37 height 33
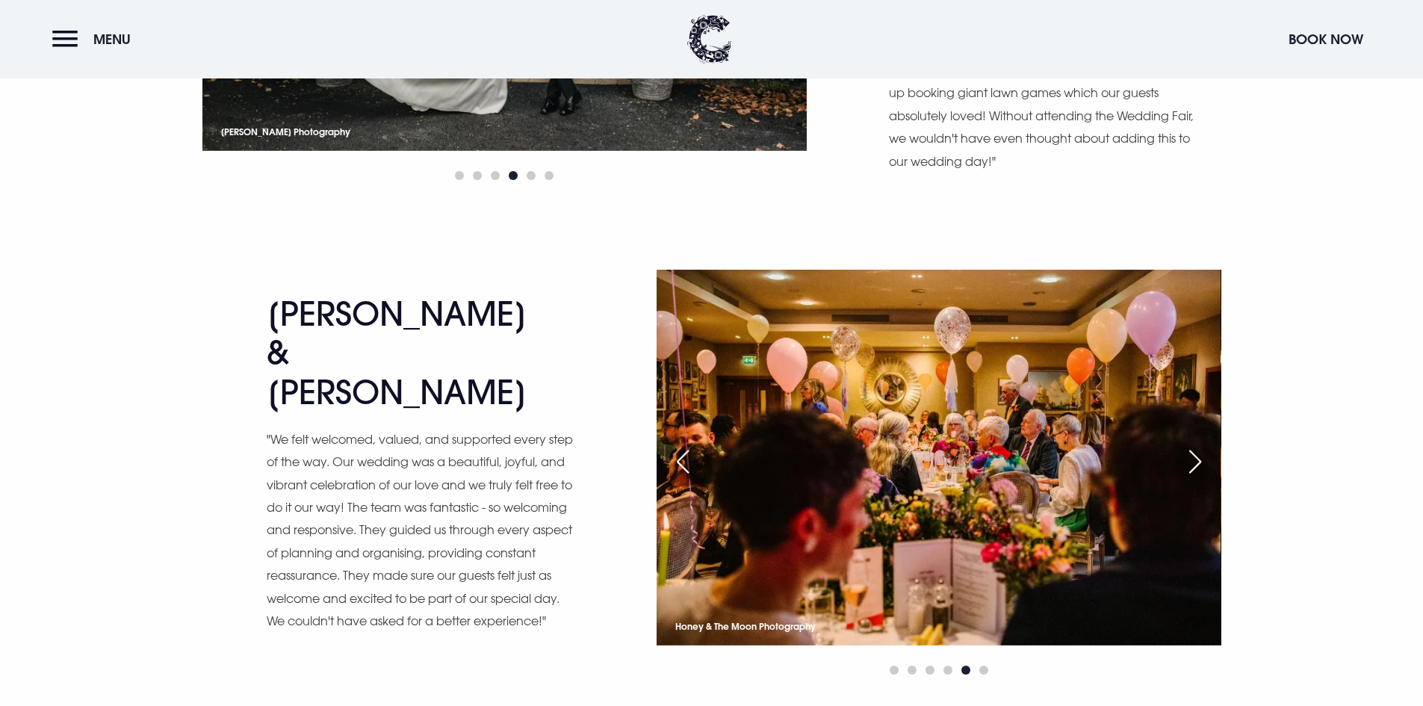
click at [1198, 445] on div "Next slide" at bounding box center [1195, 461] width 37 height 33
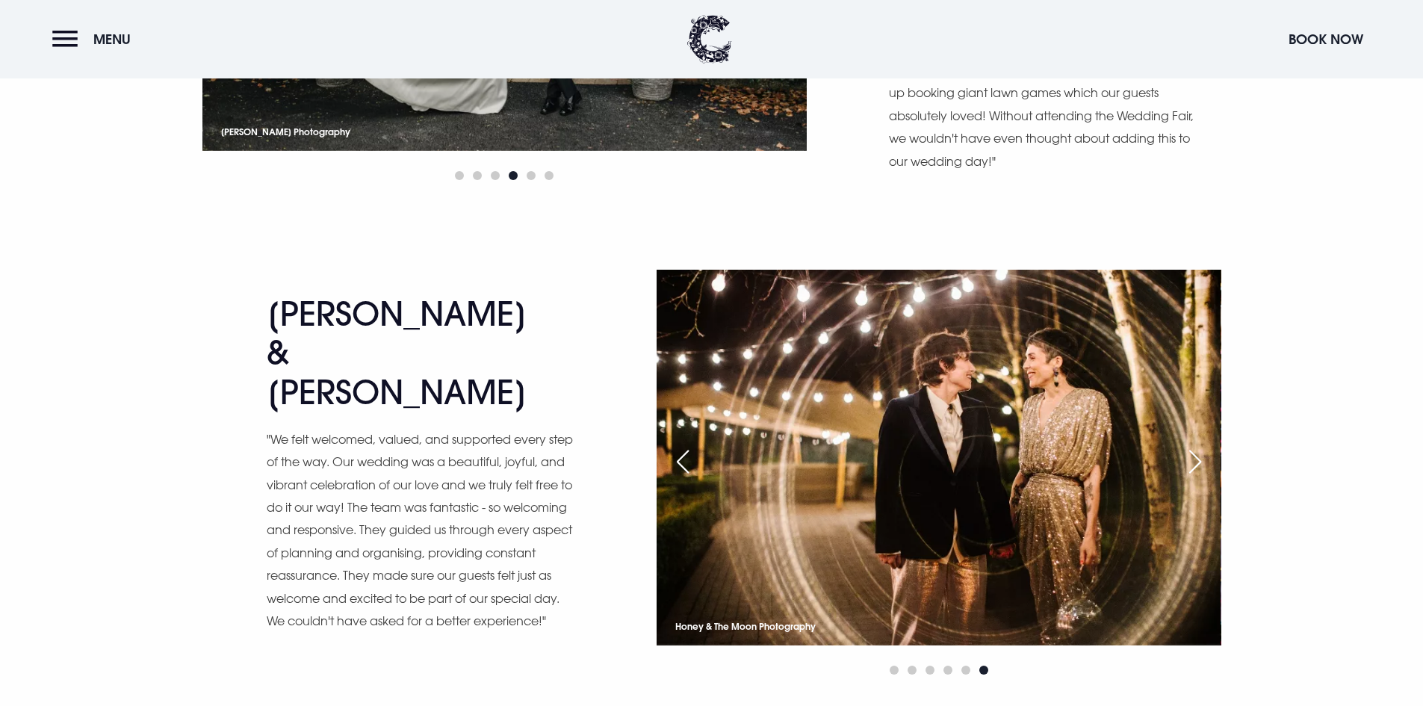
click at [684, 445] on div "Previous slide" at bounding box center [682, 461] width 37 height 33
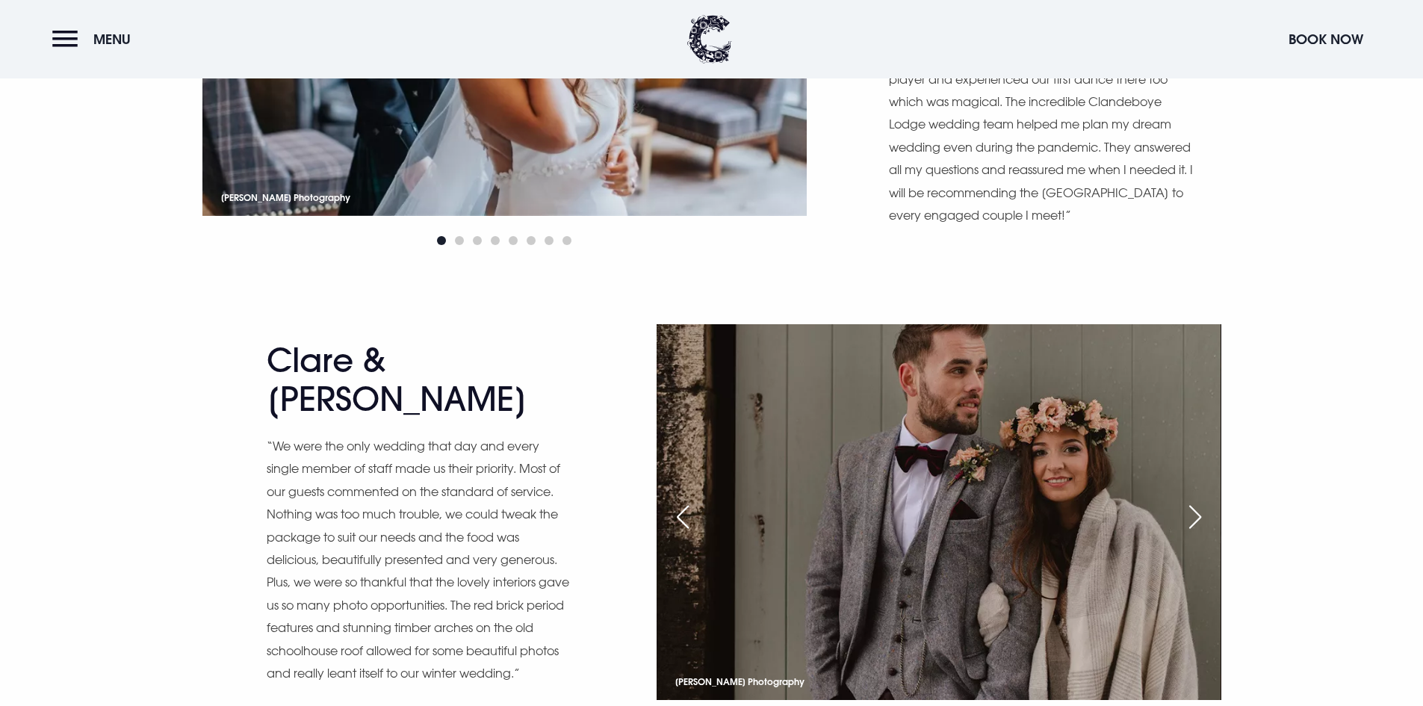
scroll to position [10759, 0]
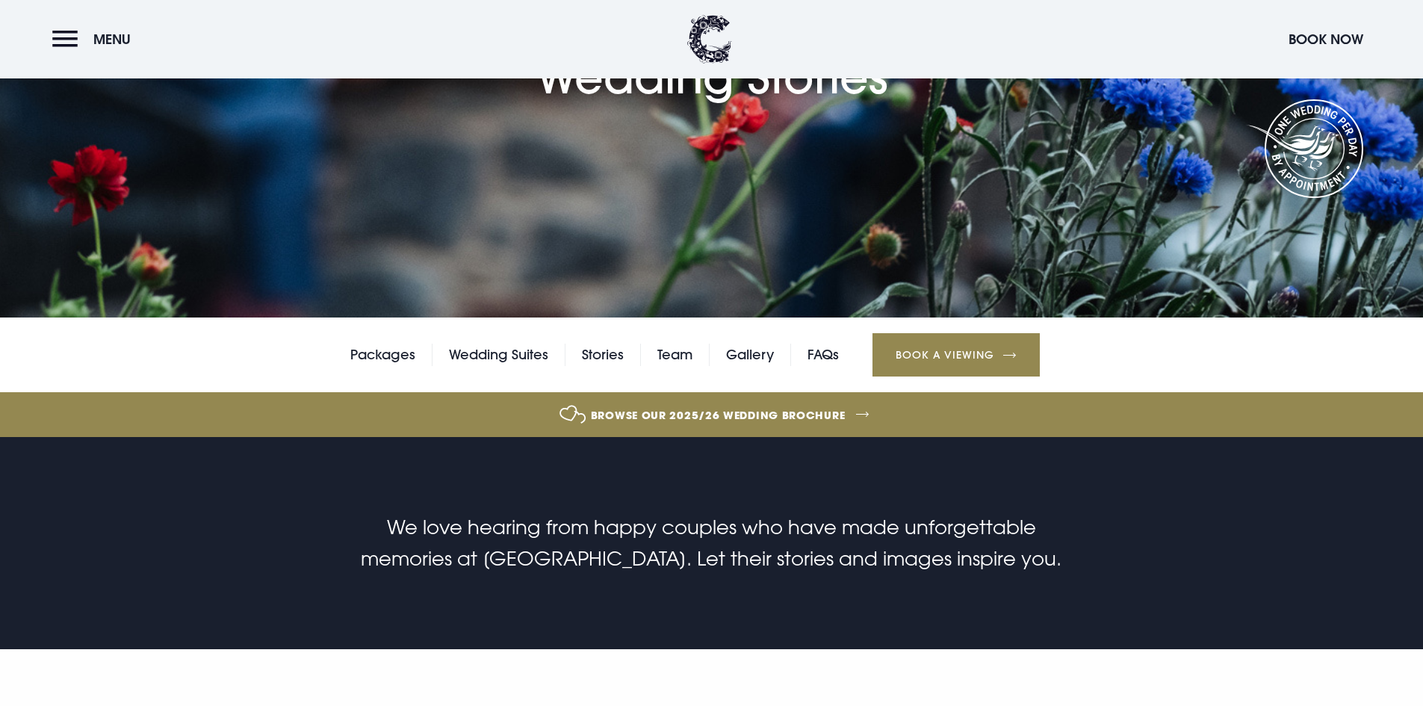
scroll to position [238, 0]
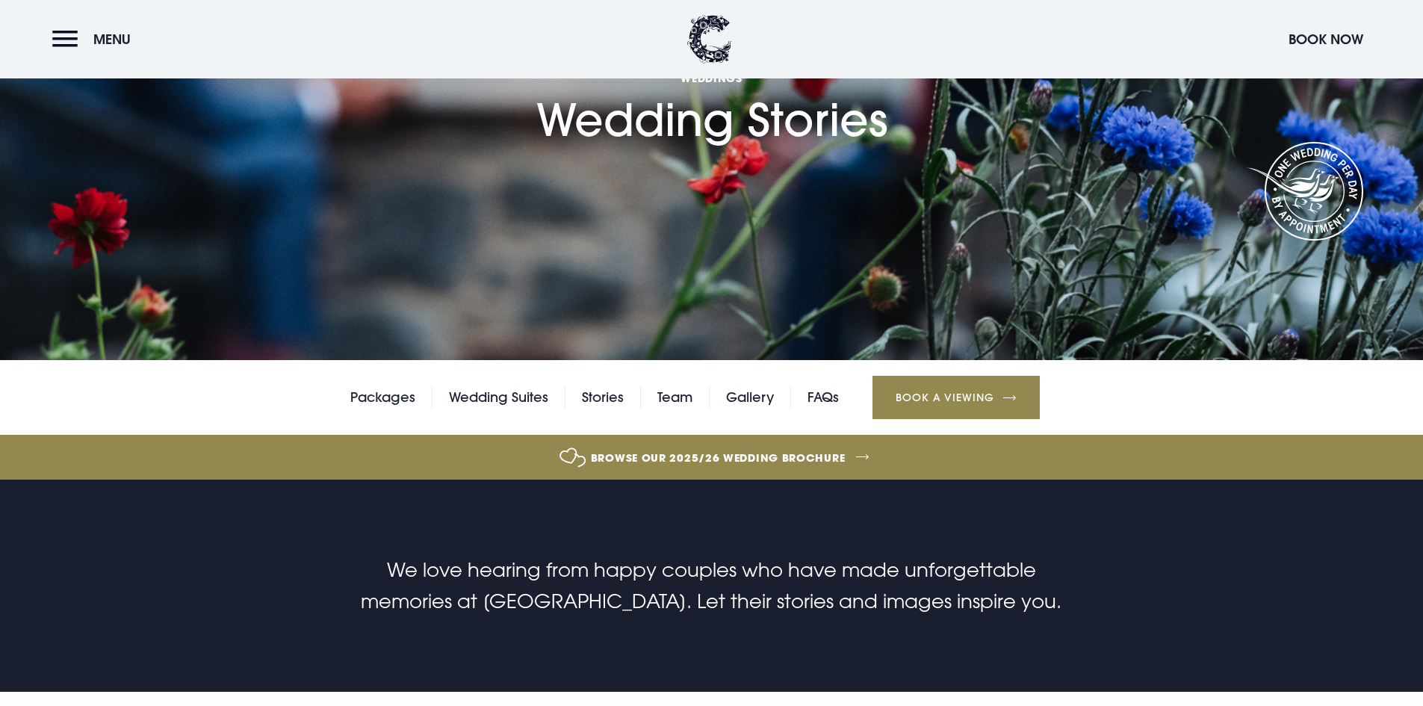
click at [796, 453] on link "Browse our 2025/26 wedding brochure" at bounding box center [718, 458] width 3101 height 56
